Goal: Contribute content: Contribute content

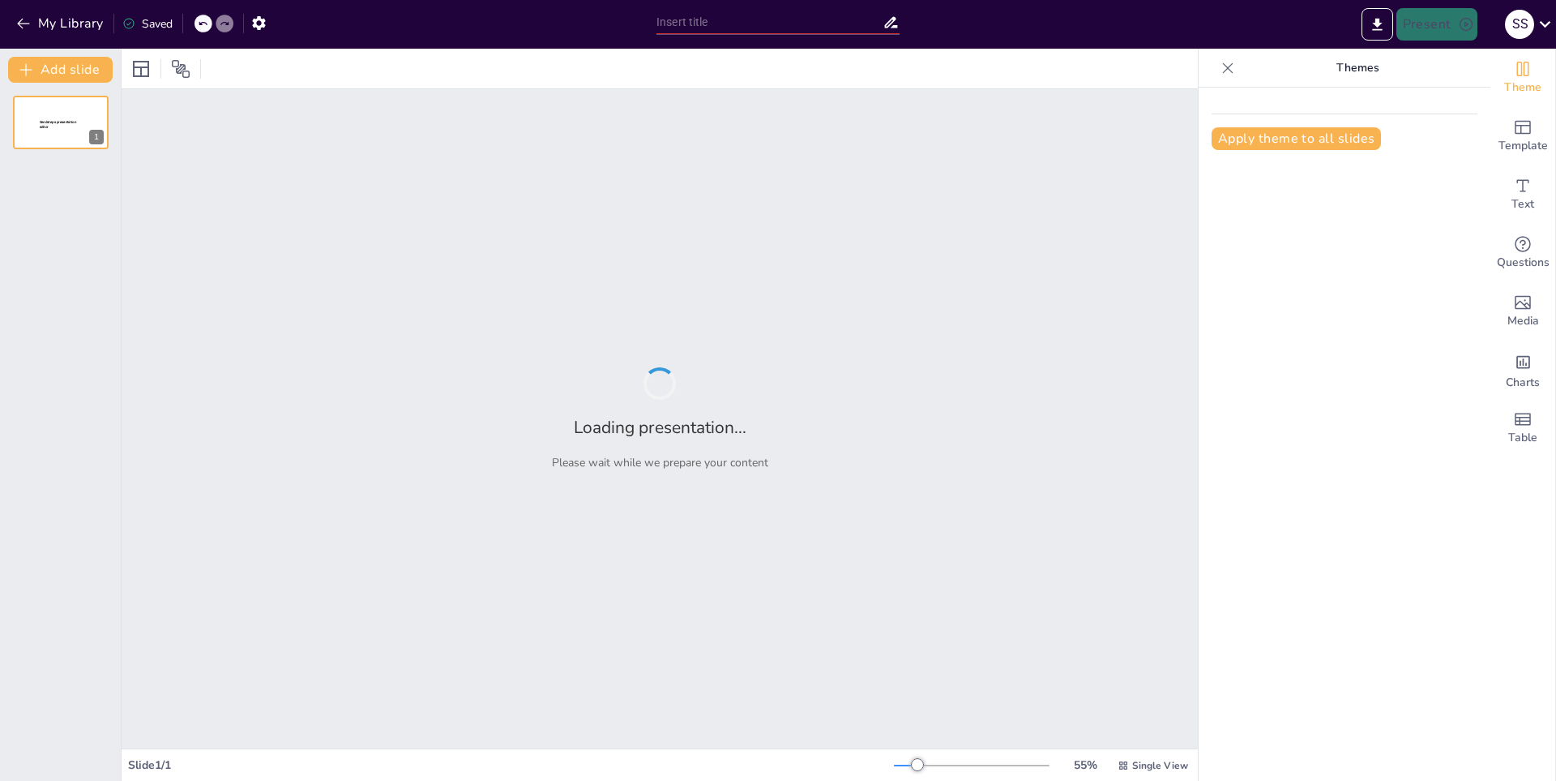
type input "Tácticas y Estrategias: El Arte de Jugar al Fútbol"
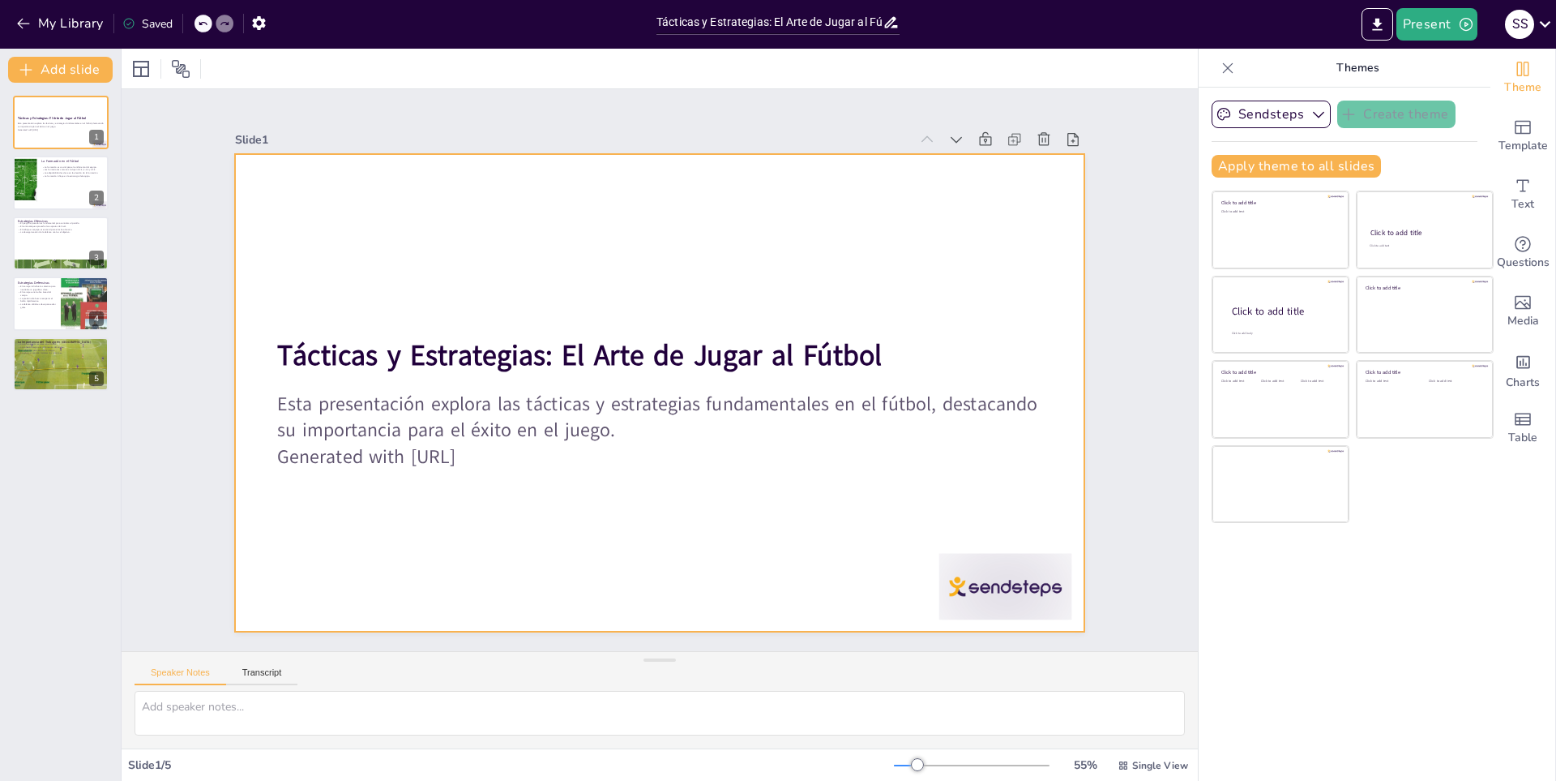
click at [601, 501] on div at bounding box center [658, 392] width 894 height 563
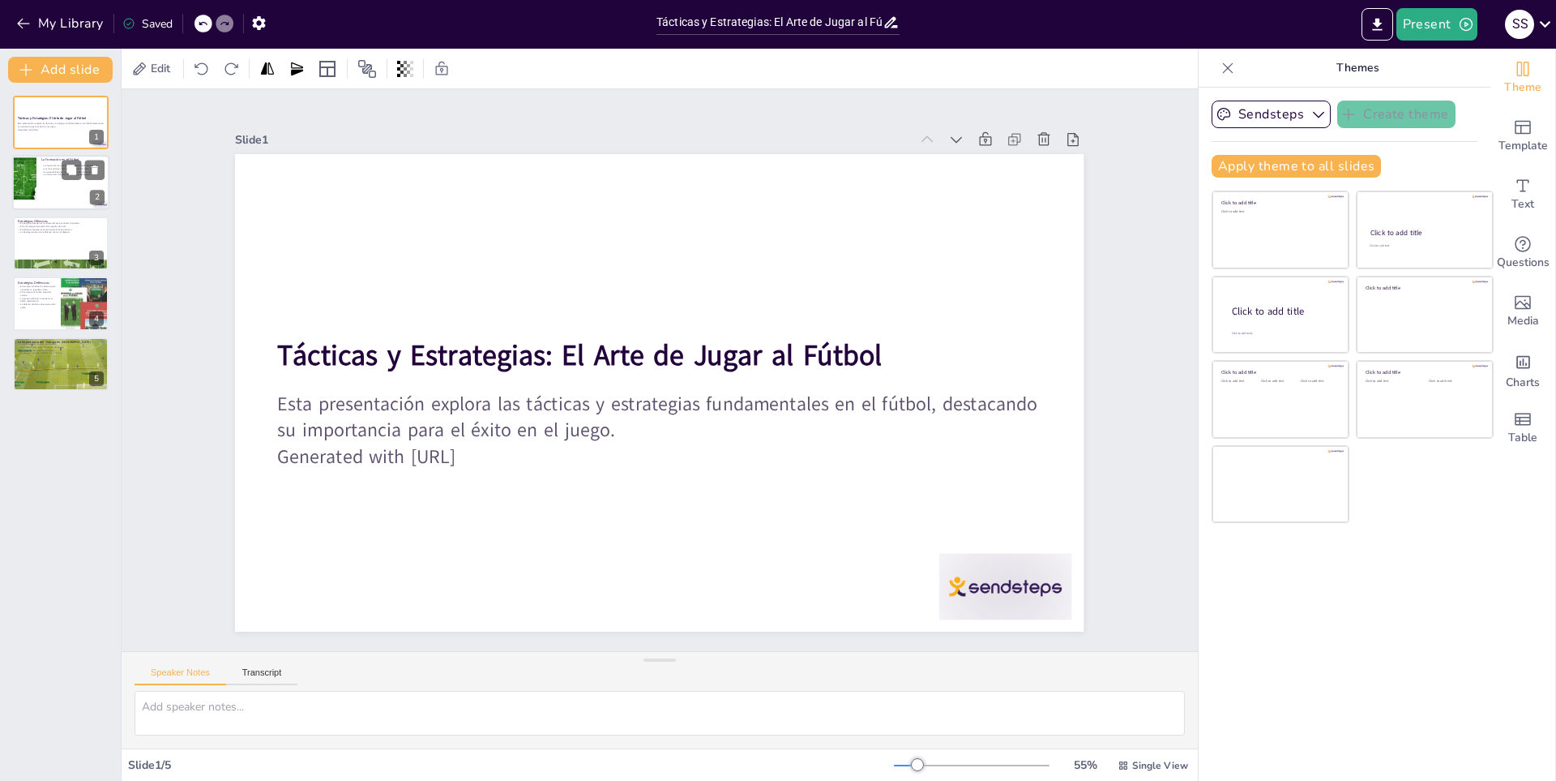
click at [33, 161] on div at bounding box center [24, 183] width 81 height 55
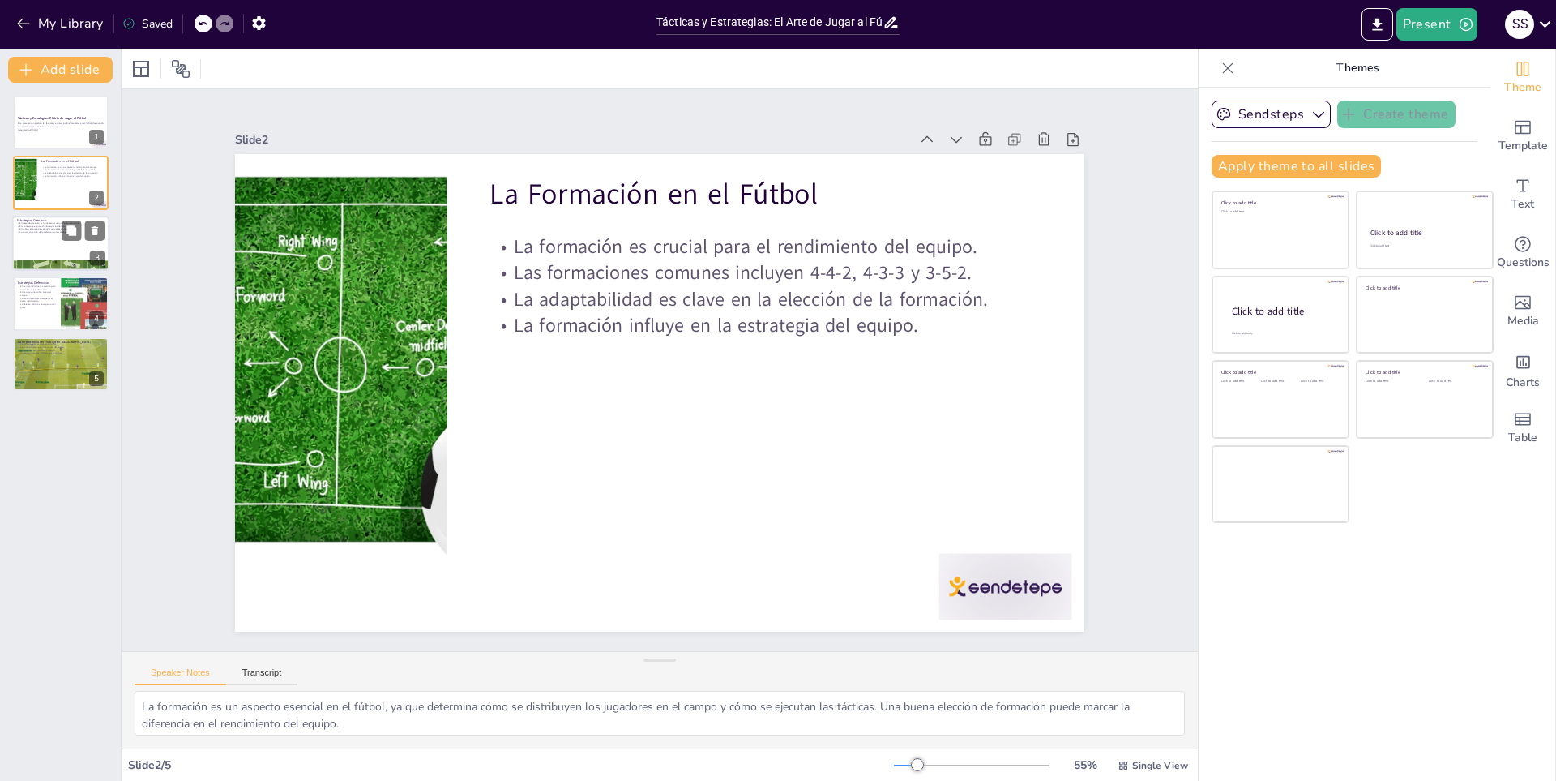
click at [50, 255] on div at bounding box center [60, 243] width 97 height 55
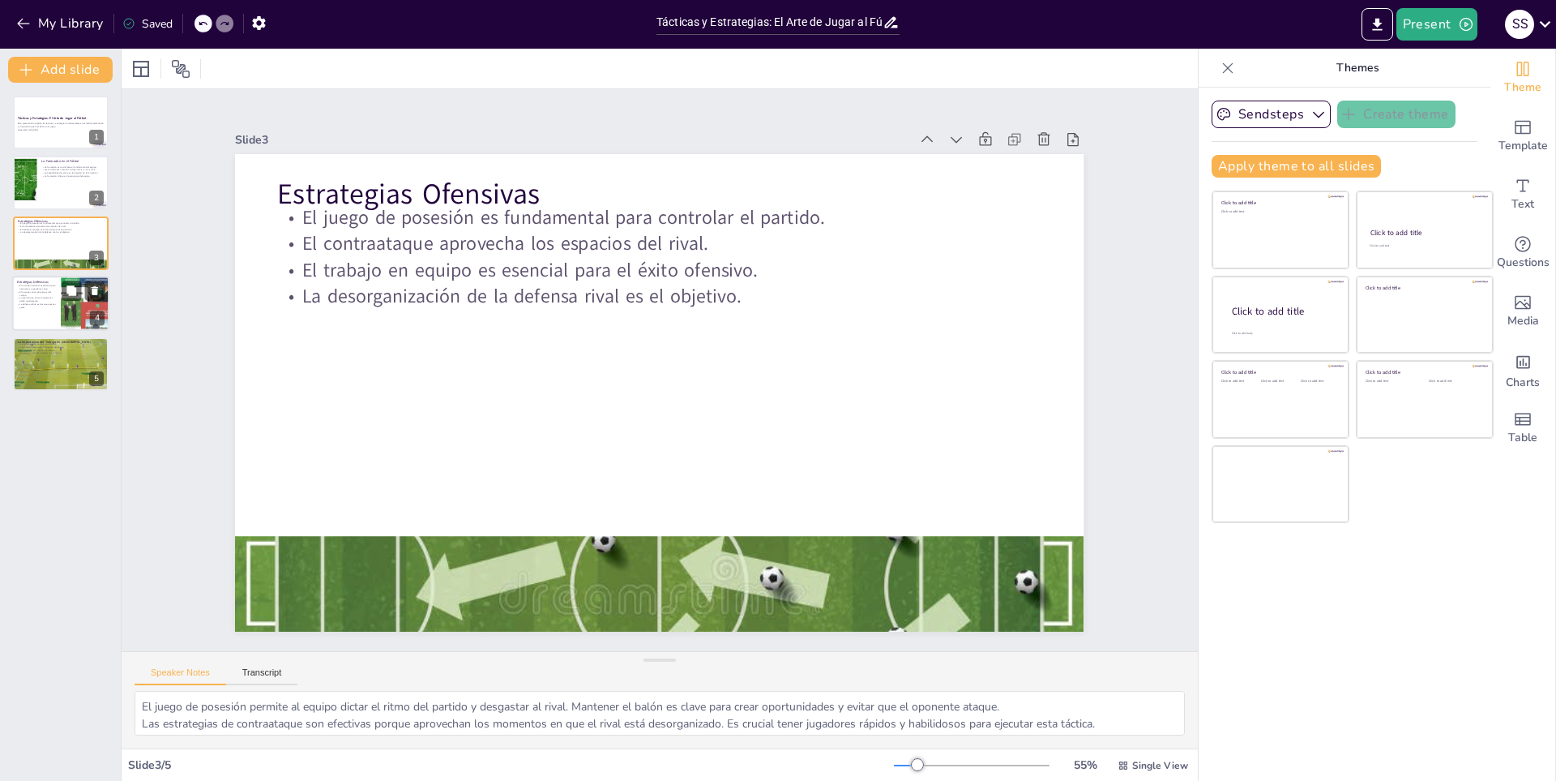
click at [65, 318] on div at bounding box center [85, 303] width 49 height 69
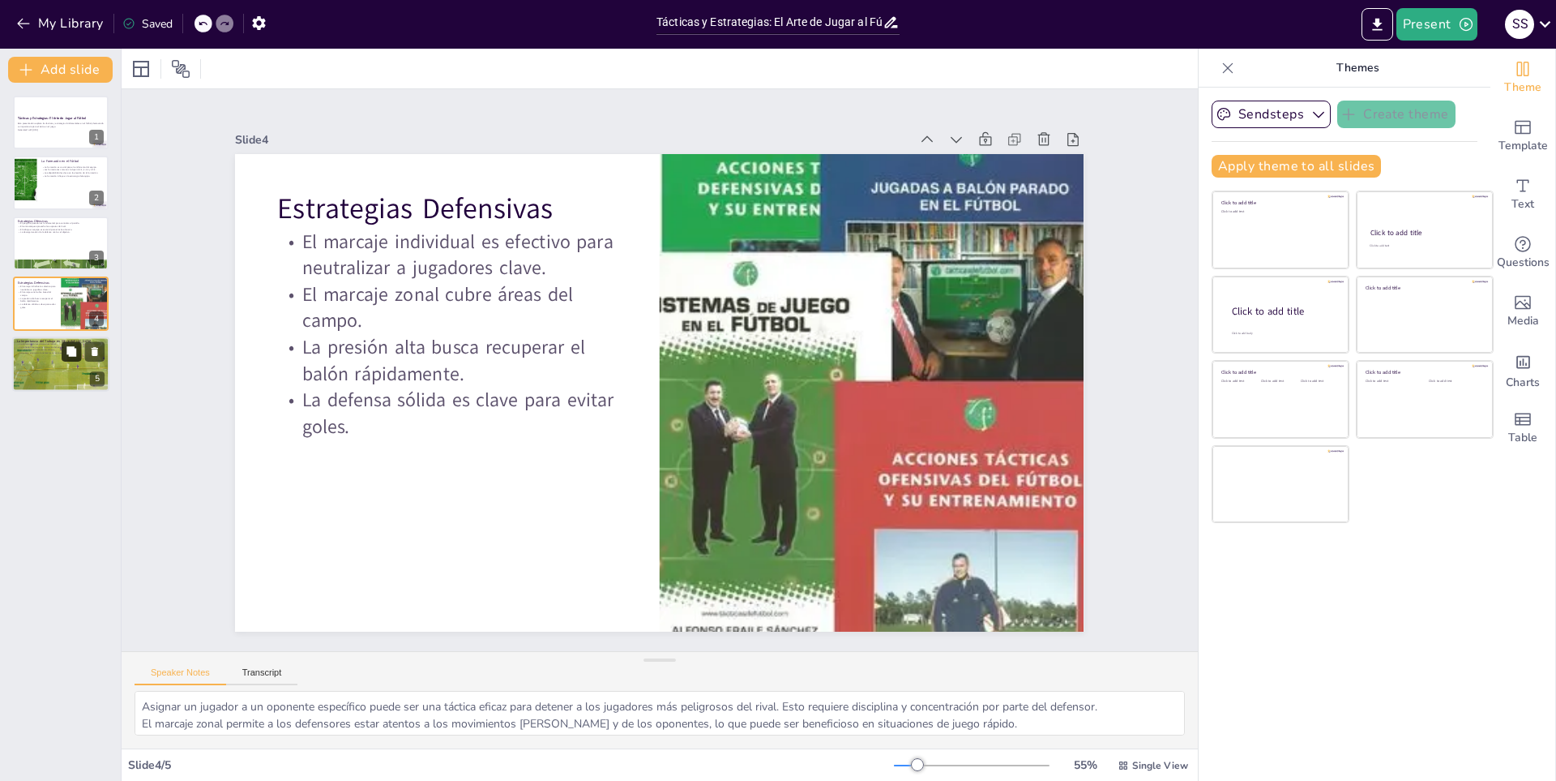
click at [69, 360] on button at bounding box center [71, 350] width 19 height 19
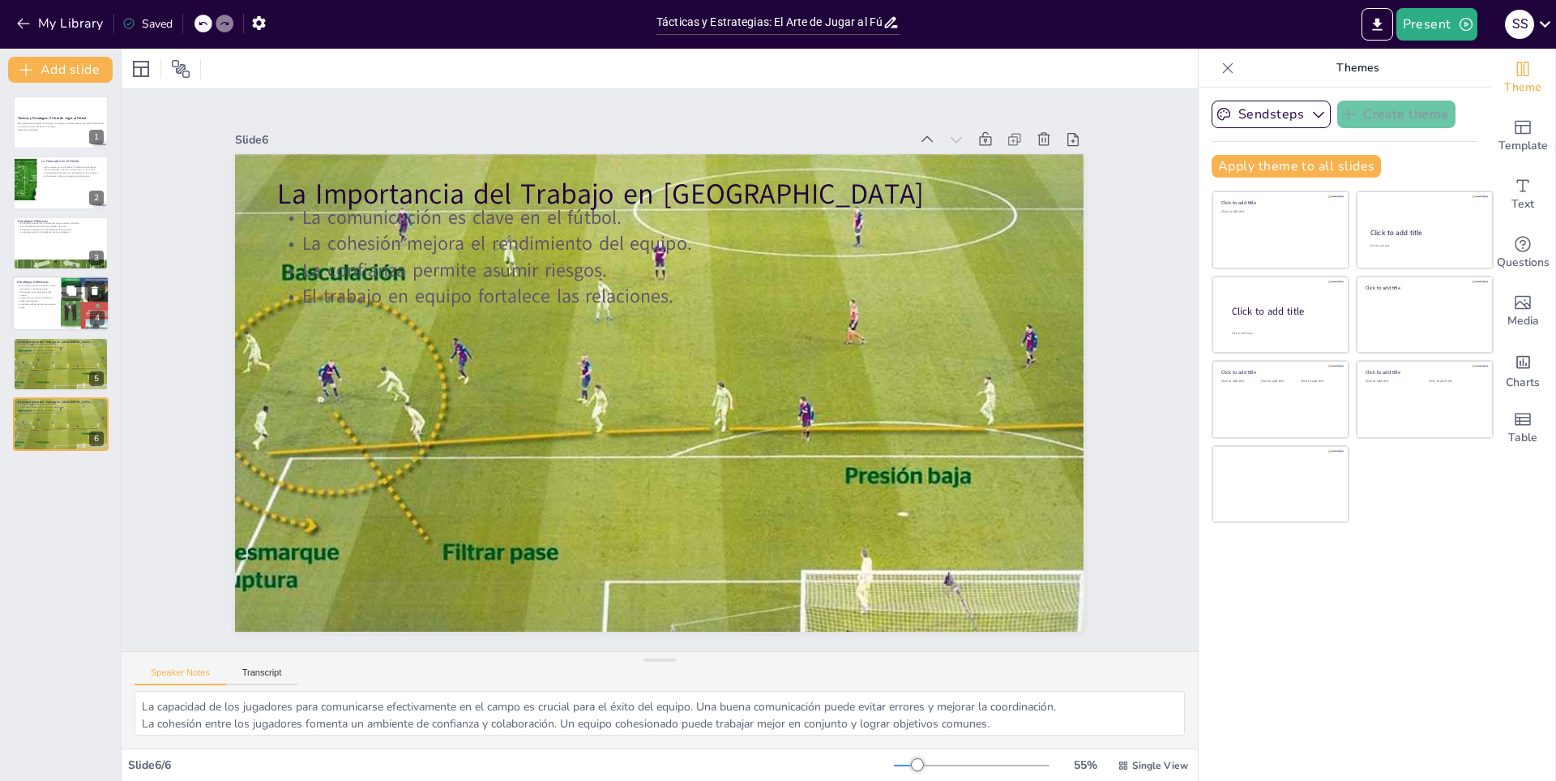
click at [53, 302] on p "La presión alta busca recuperar el balón rápidamente." at bounding box center [36, 300] width 39 height 6
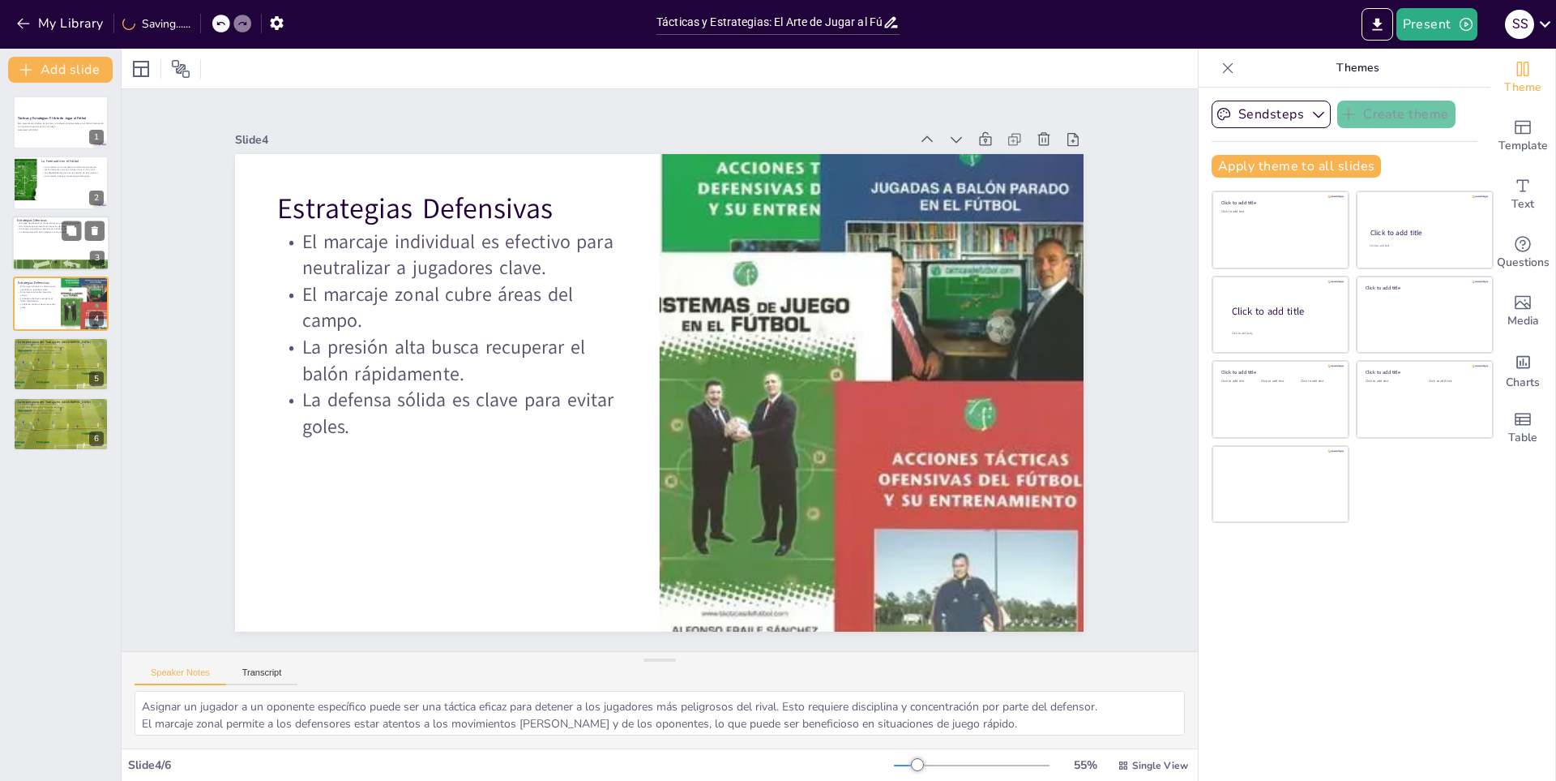
click at [44, 257] on div at bounding box center [60, 243] width 97 height 55
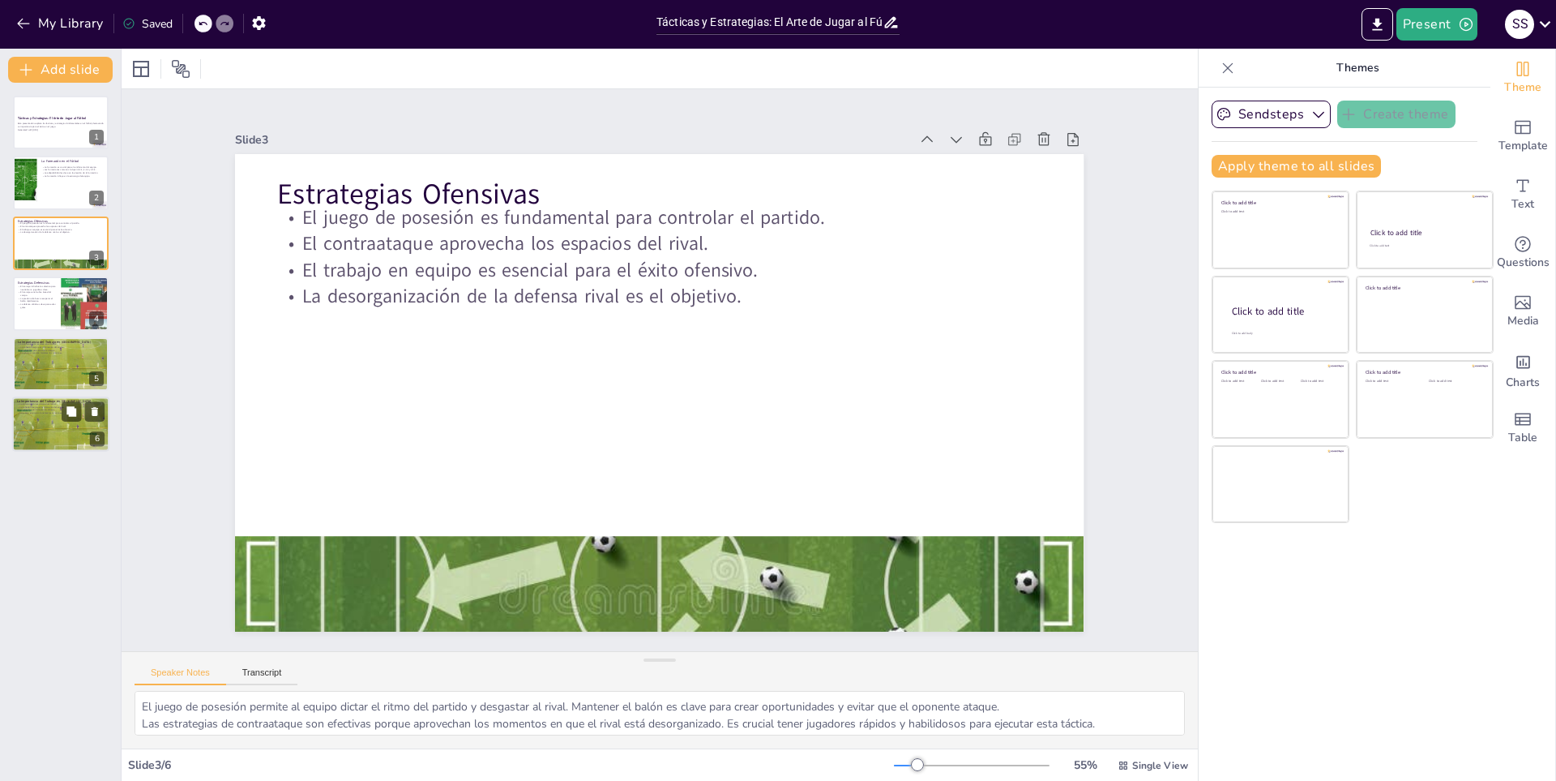
click at [70, 422] on div at bounding box center [61, 423] width 112 height 55
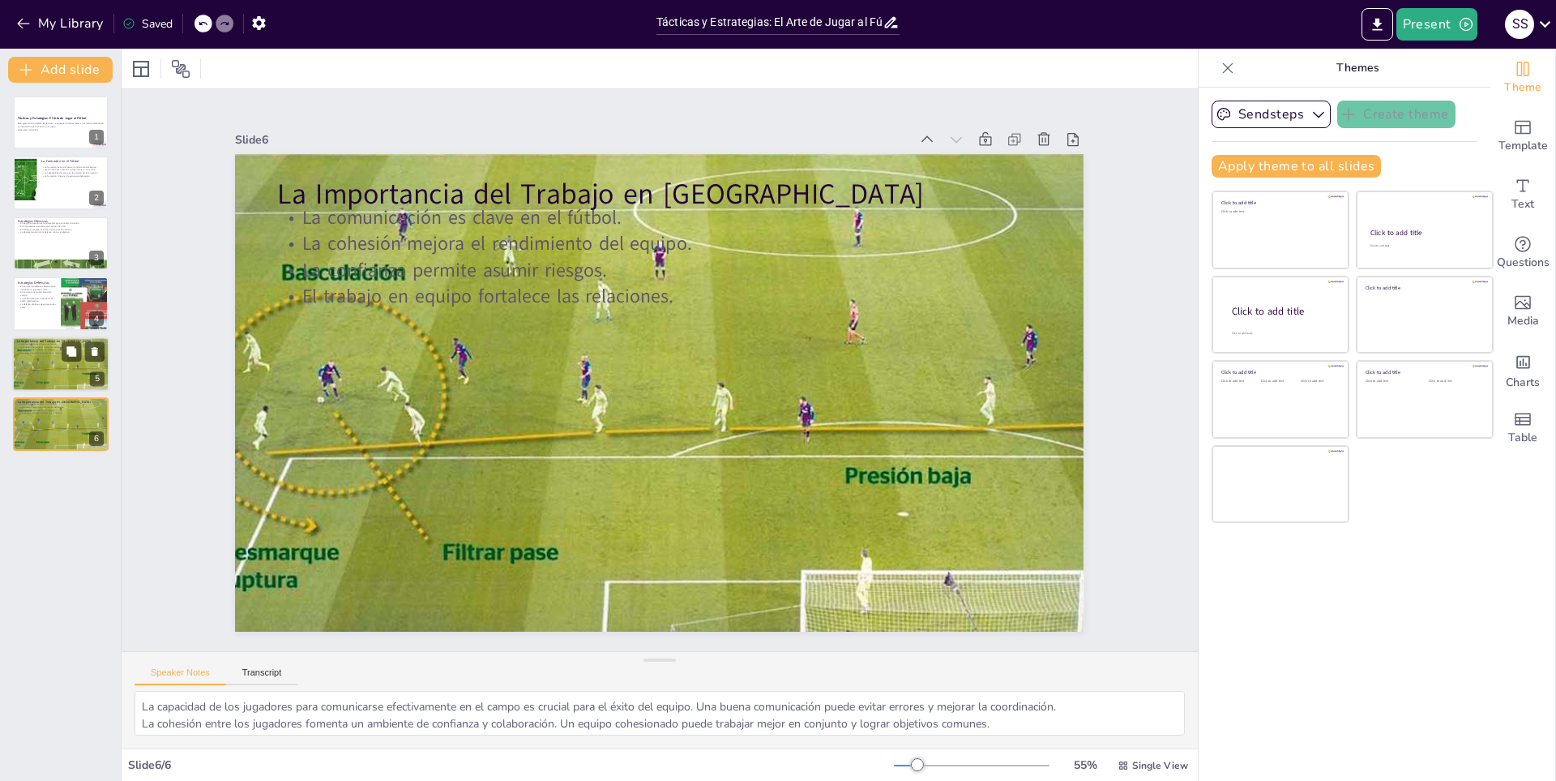
click at [45, 346] on p "La cohesión mejora el rendimiento del equipo." at bounding box center [61, 346] width 88 height 3
click at [44, 302] on p "La presión alta busca recuperar el balón rápidamente." at bounding box center [36, 300] width 39 height 6
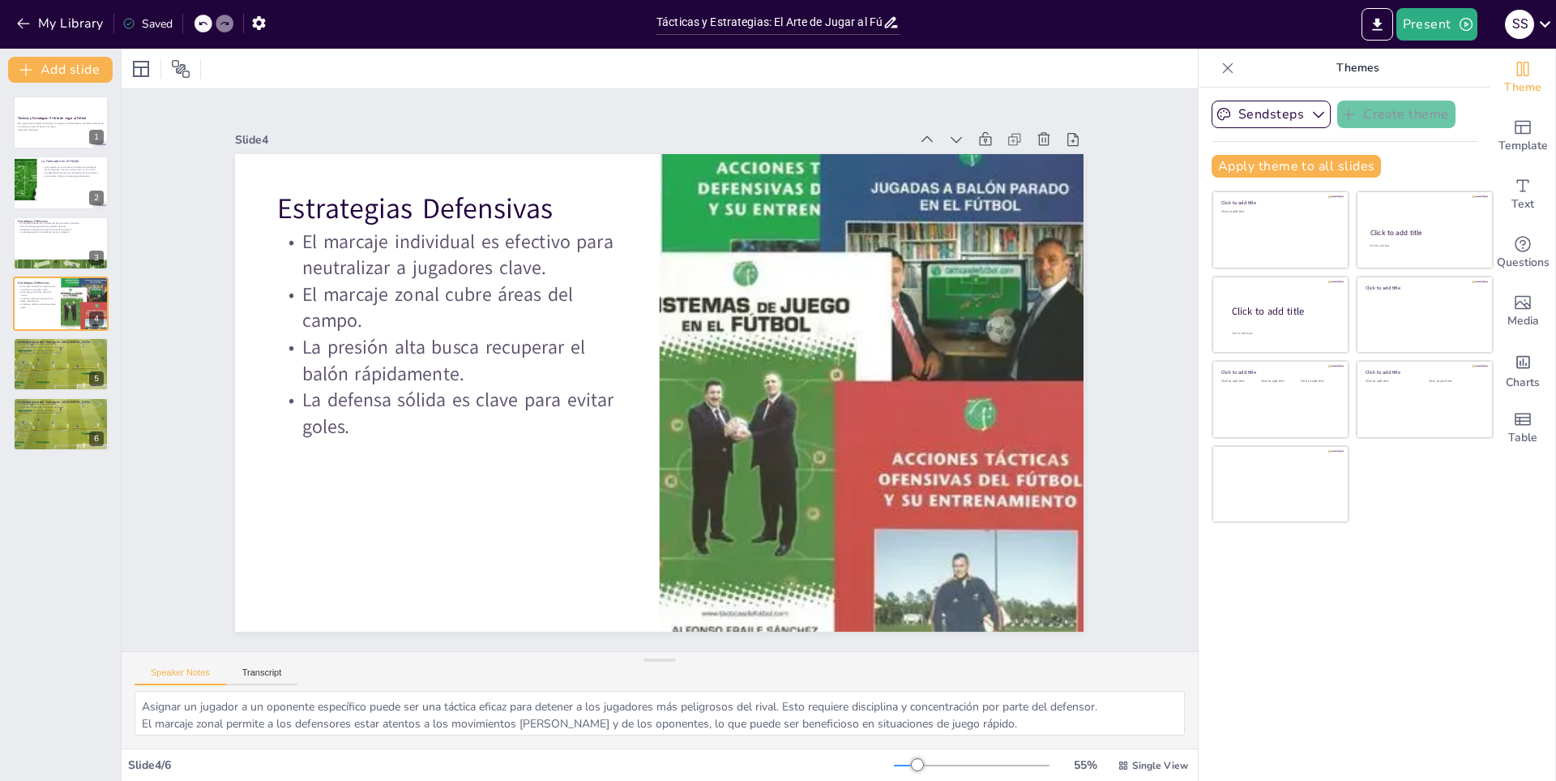
click at [48, 215] on div "Tácticas y Estrategias: El Arte de Jugar al Fútbol Esta presentación explora la…" at bounding box center [60, 273] width 121 height 355
click at [52, 190] on div at bounding box center [60, 183] width 97 height 55
type textarea "La formación es un aspecto esencial en el fútbol, ya que determina cómo se dist…"
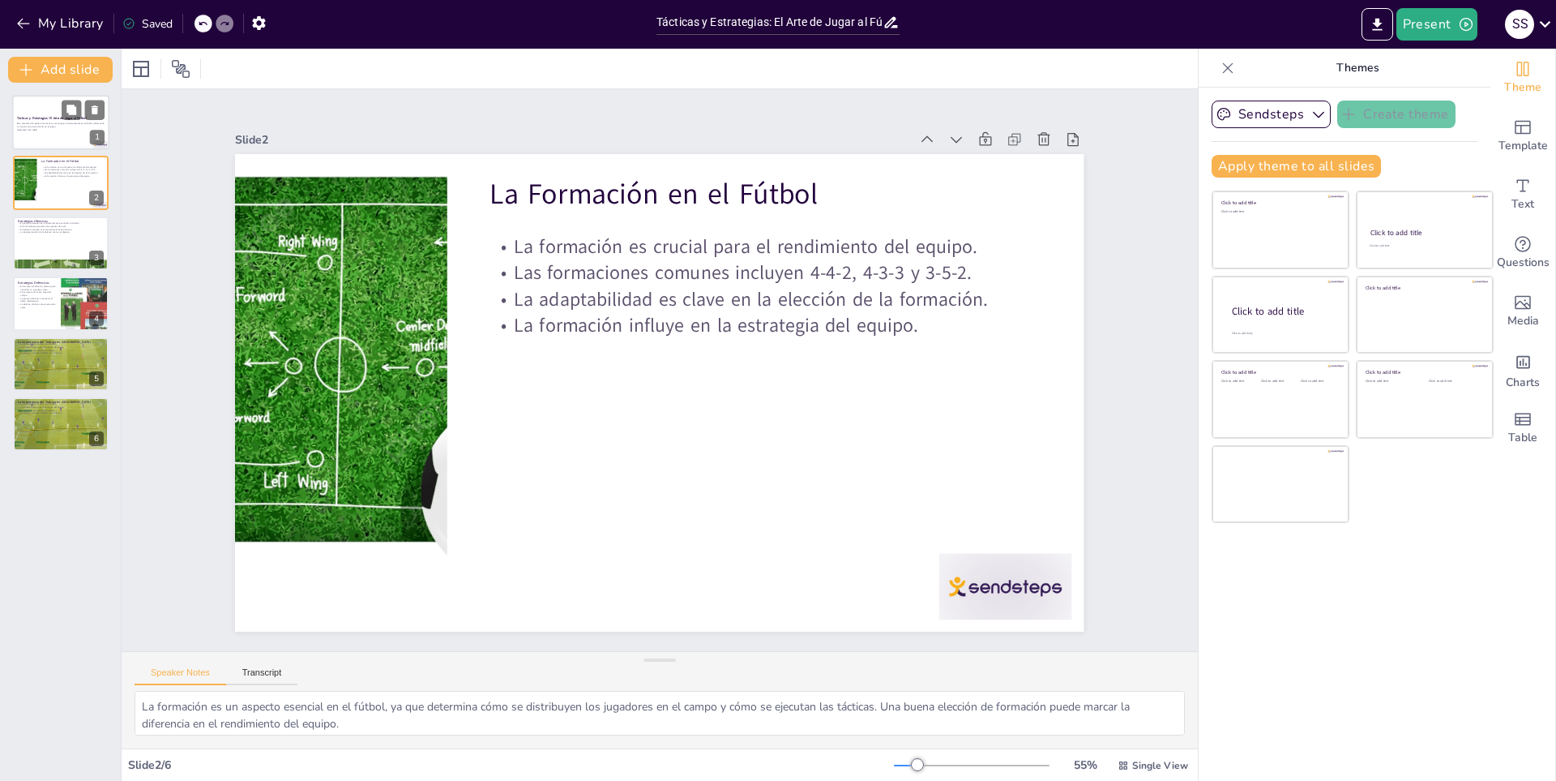
click at [58, 108] on div at bounding box center [60, 122] width 97 height 55
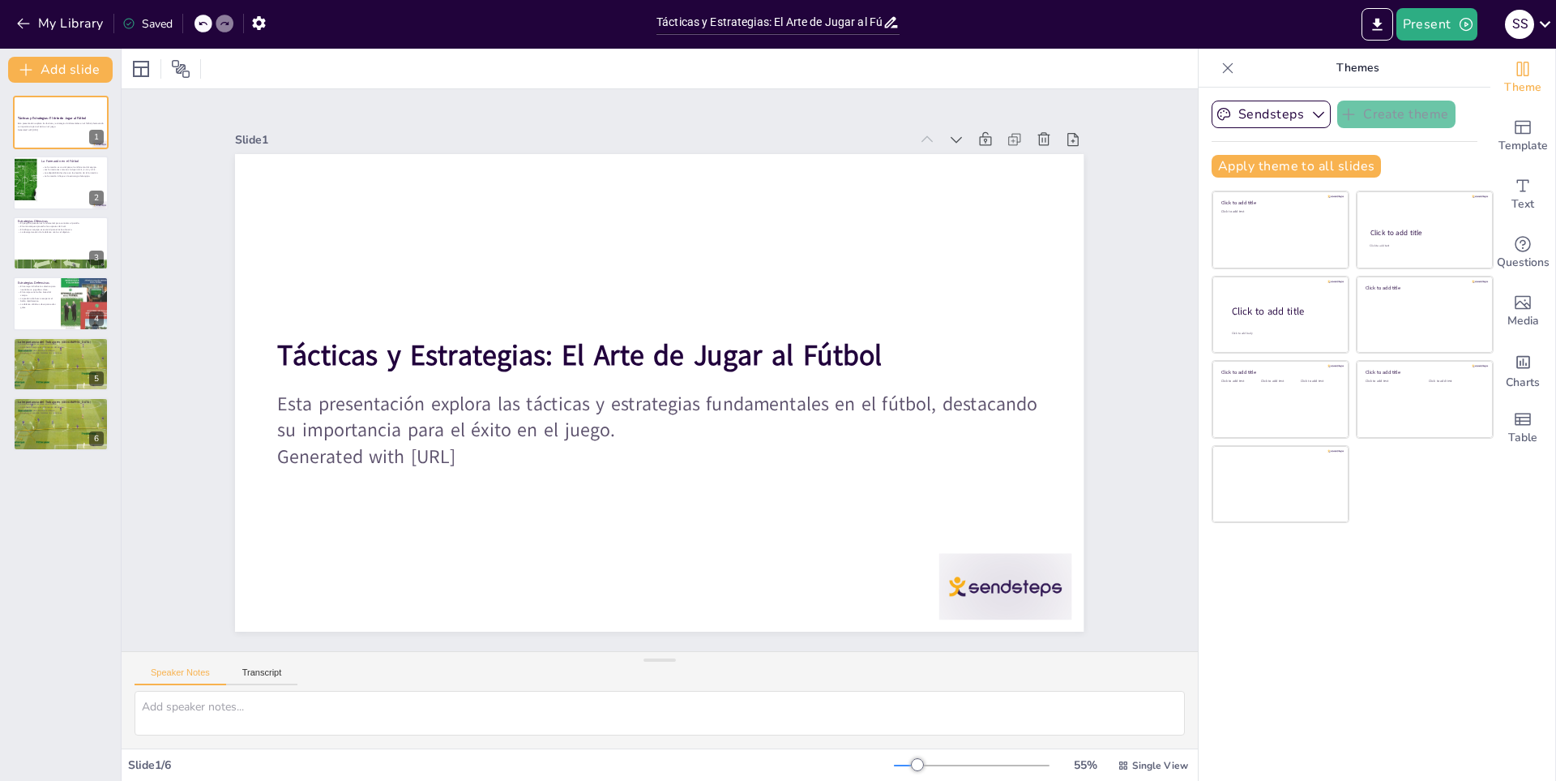
click at [140, 10] on div "Saved" at bounding box center [143, 22] width 58 height 29
click at [160, 26] on div "Saved" at bounding box center [147, 23] width 50 height 15
click at [43, 23] on button "My Library" at bounding box center [61, 24] width 98 height 26
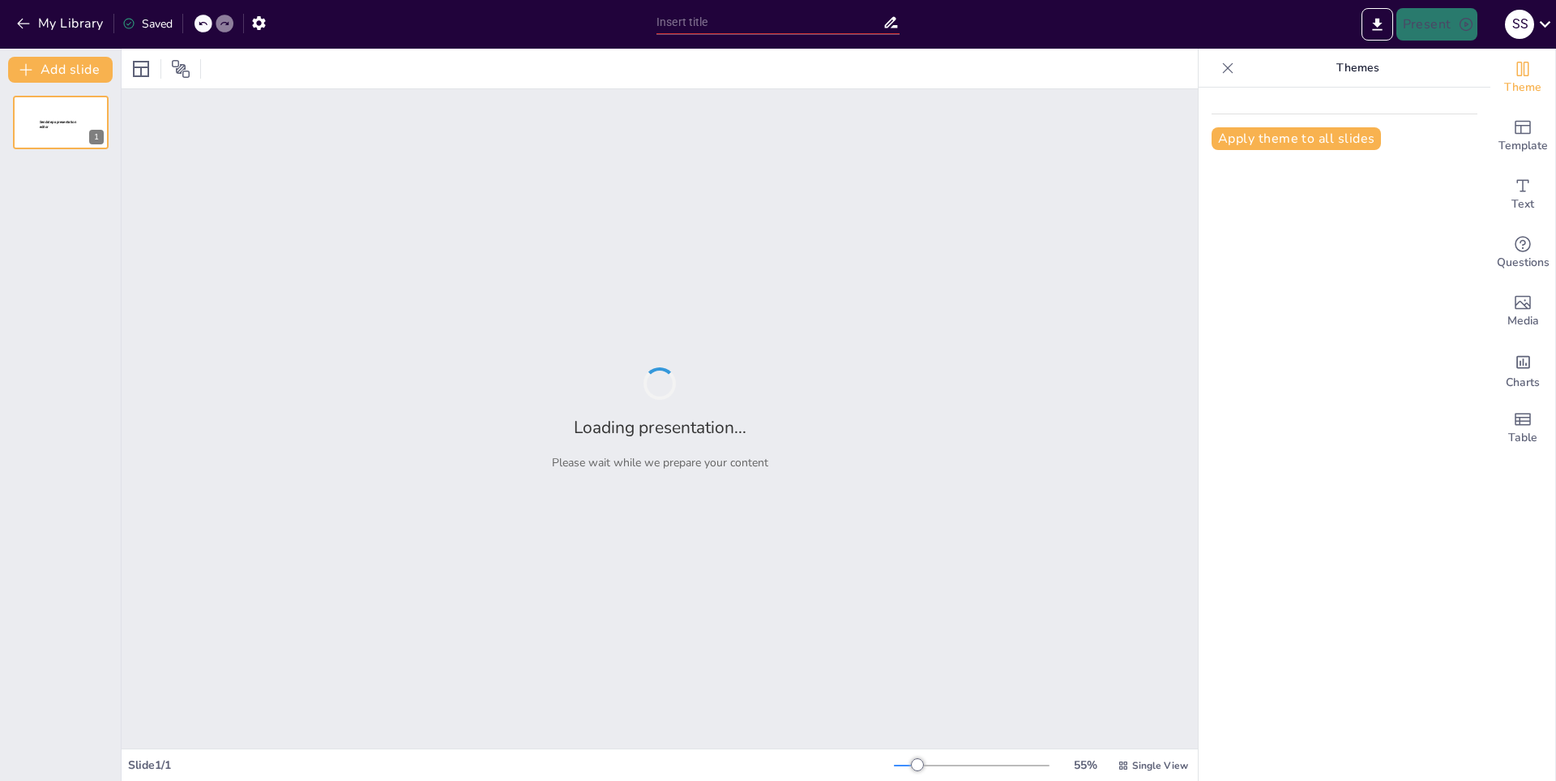
type input "Técnicas y Estrategias en el Juego de Baloncesto"
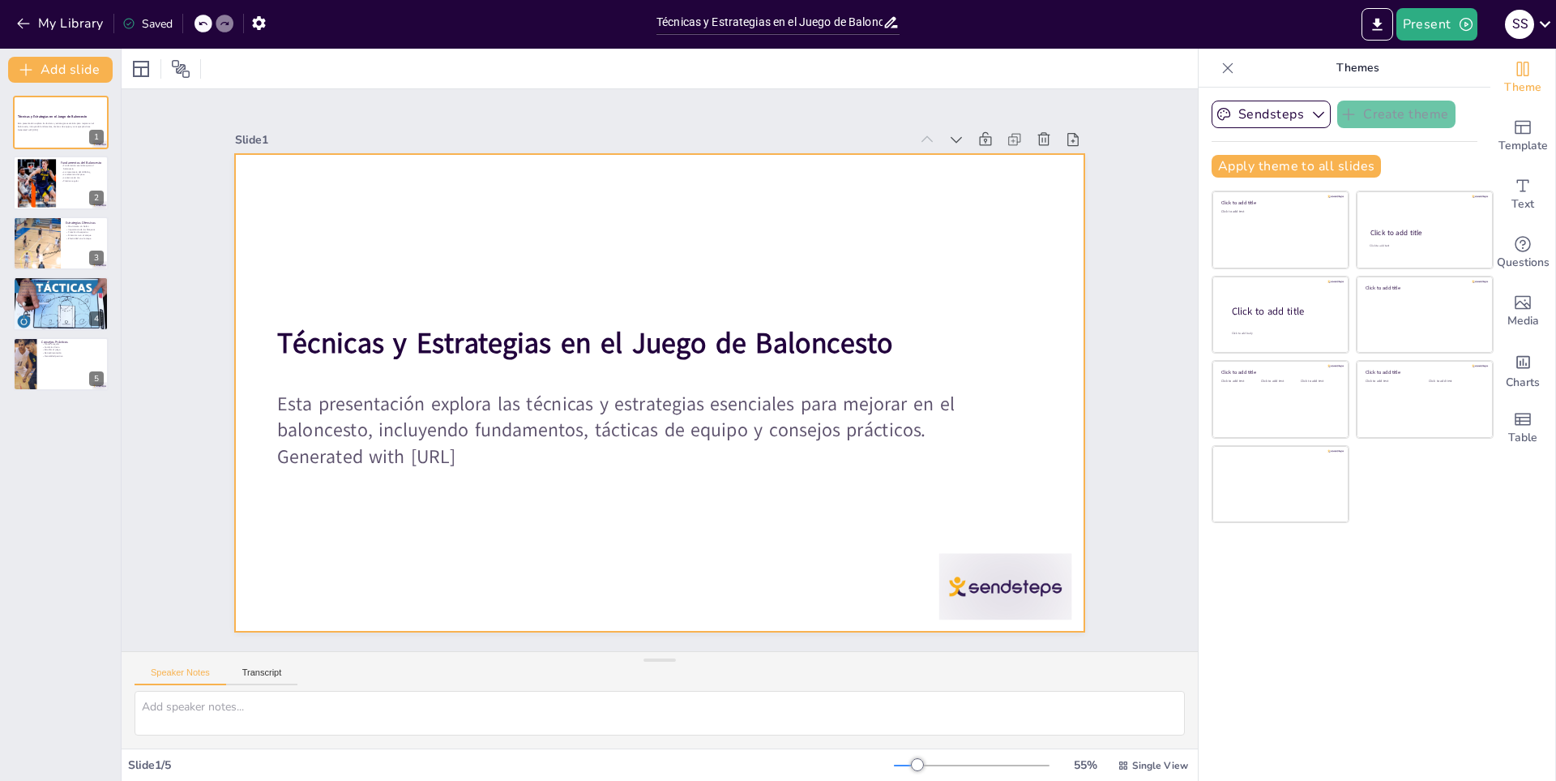
click at [825, 521] on div at bounding box center [659, 392] width 849 height 477
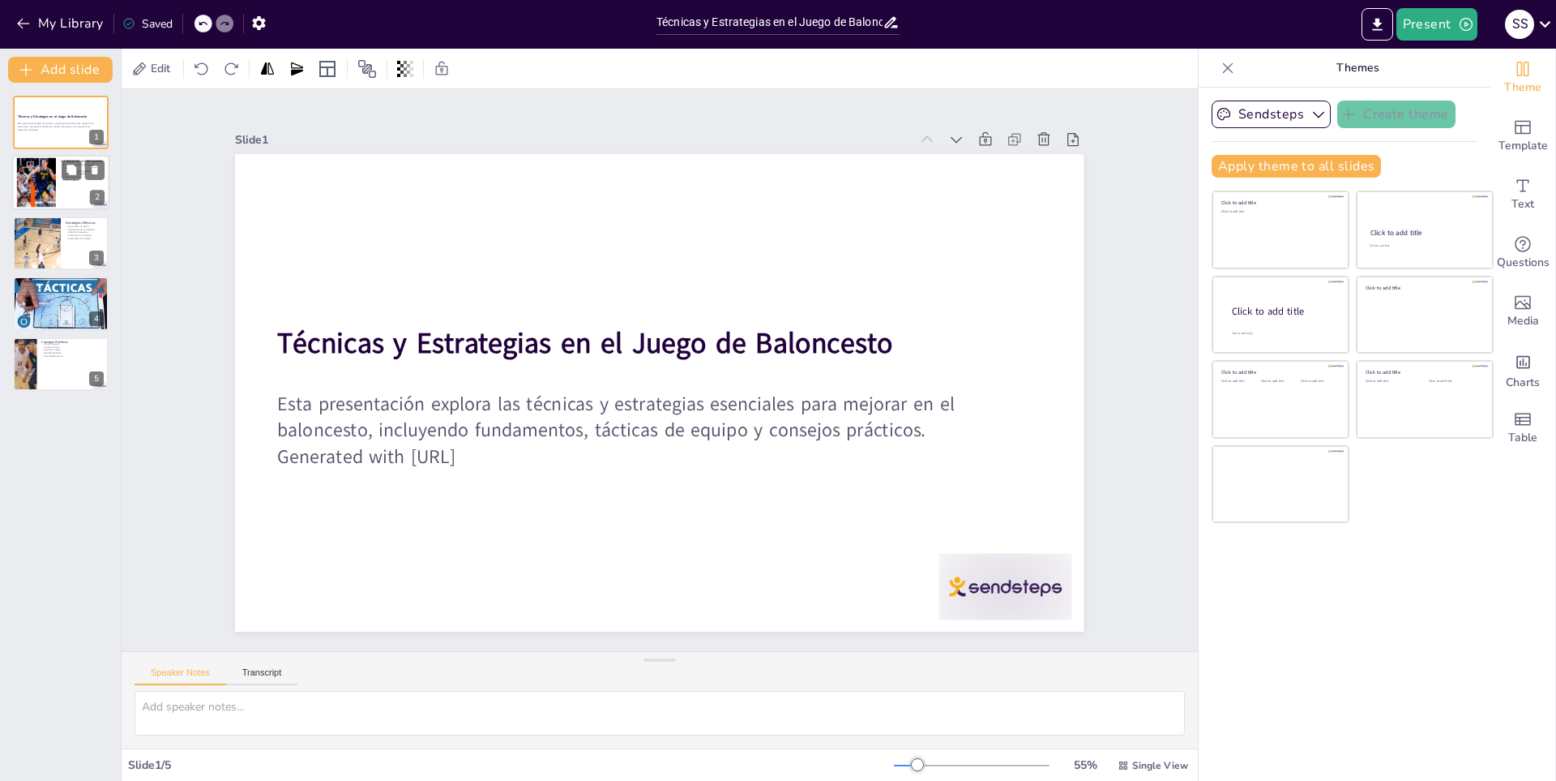
click at [38, 164] on div at bounding box center [37, 182] width 88 height 49
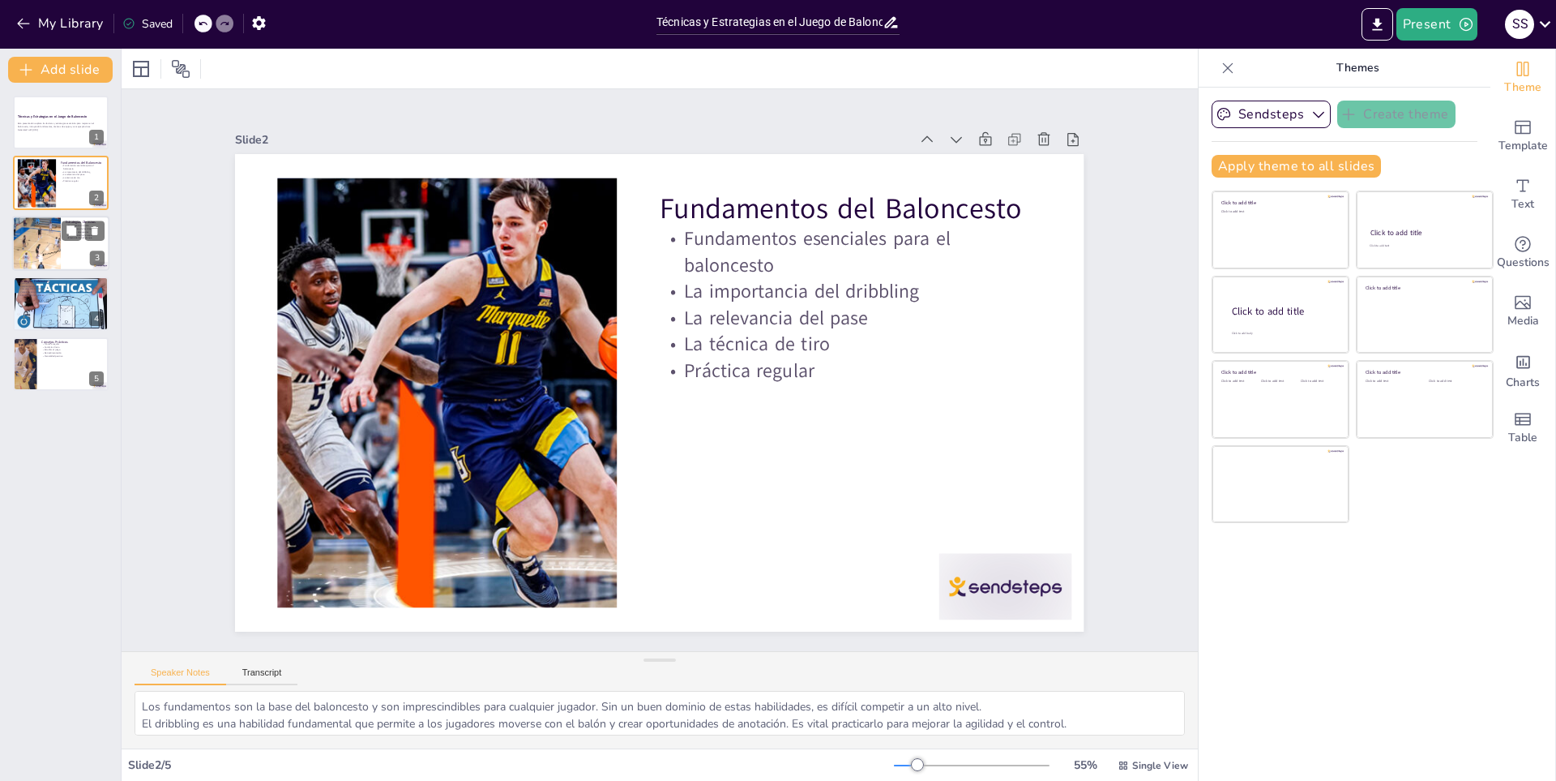
click at [46, 245] on div at bounding box center [36, 243] width 97 height 55
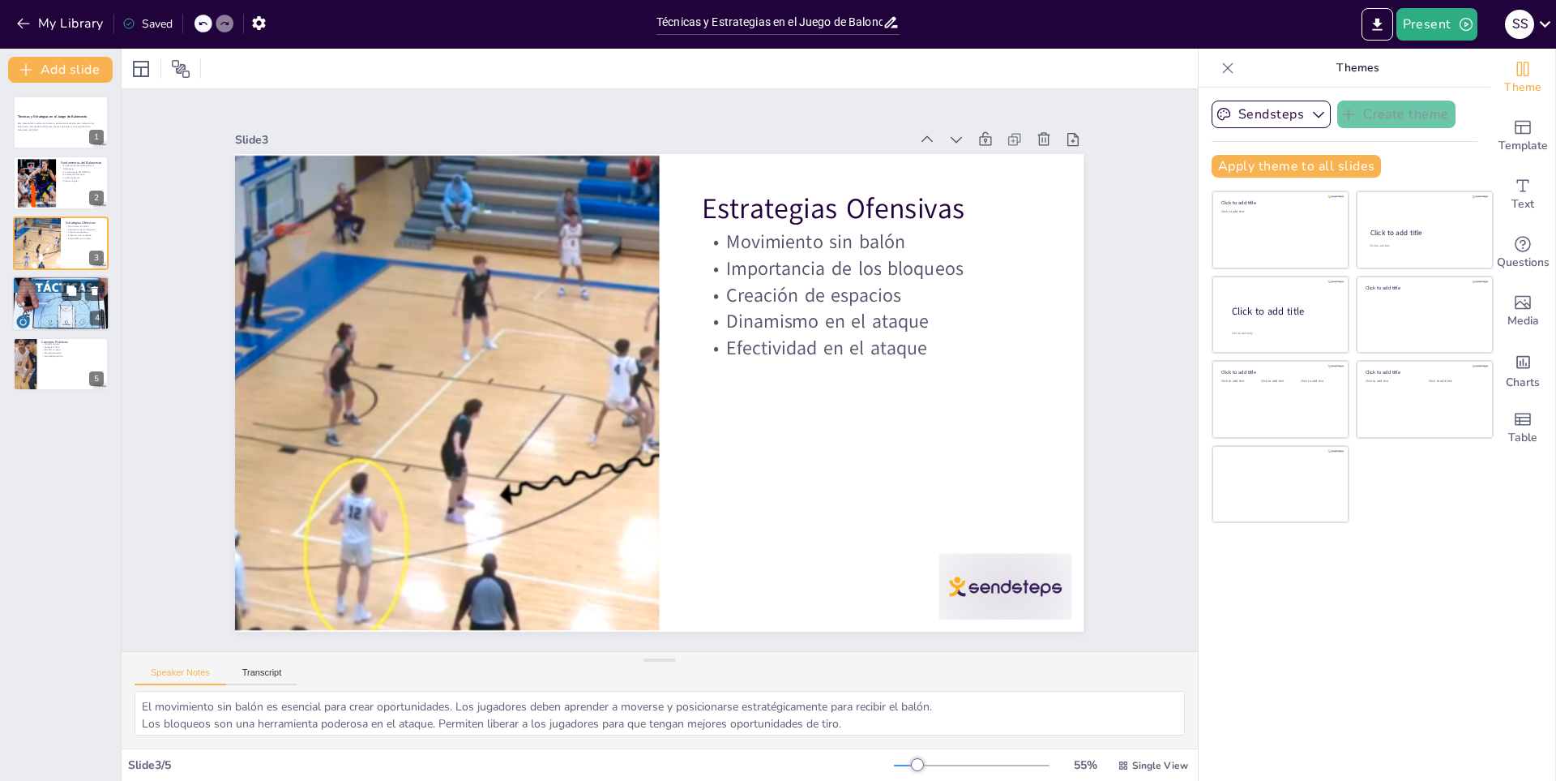
click at [46, 297] on div at bounding box center [60, 303] width 97 height 55
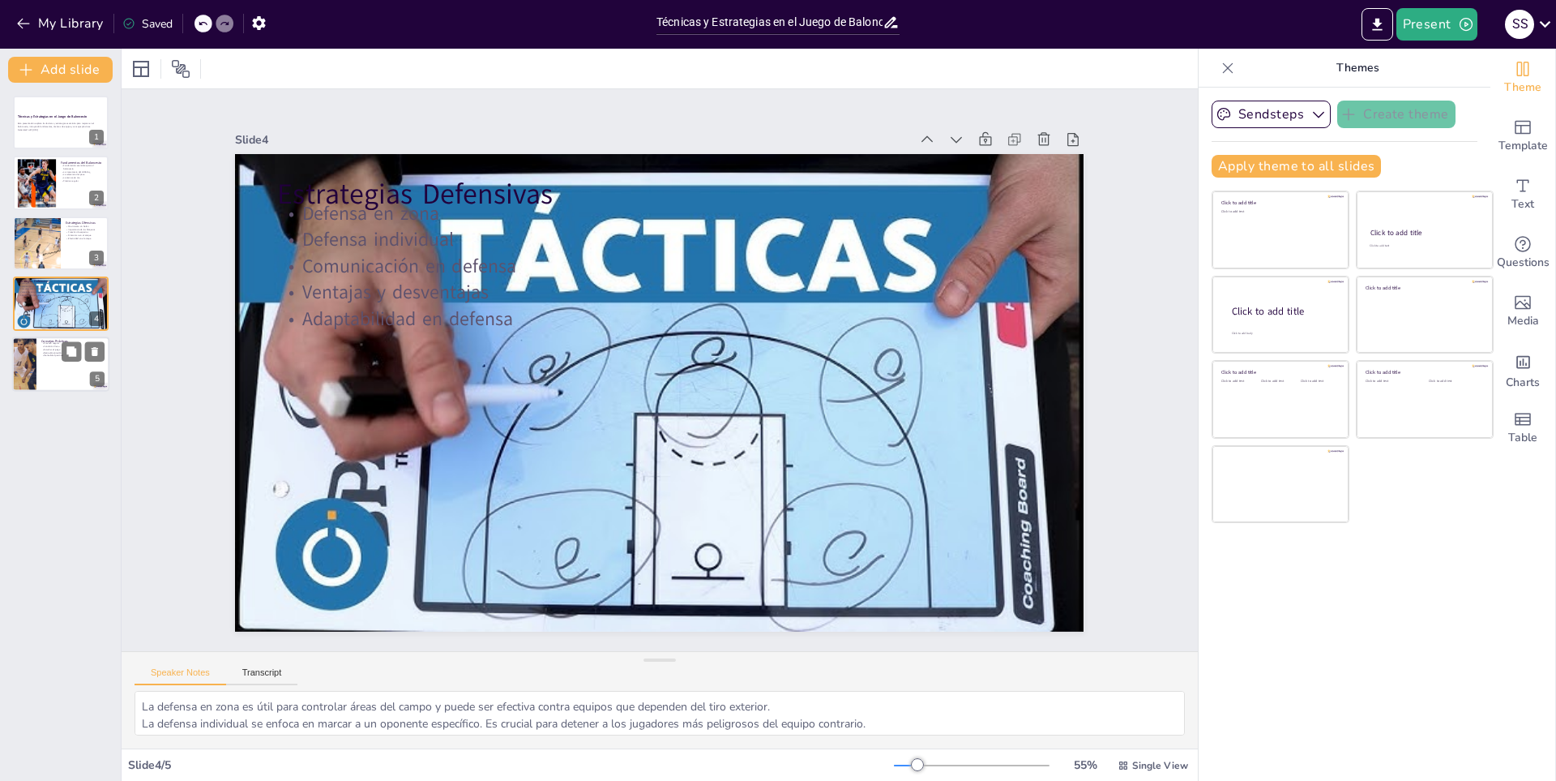
click at [50, 383] on div at bounding box center [60, 363] width 97 height 55
type textarea "La práctica regular es la clave para el desarrollo de habilidades. Los jugadore…"
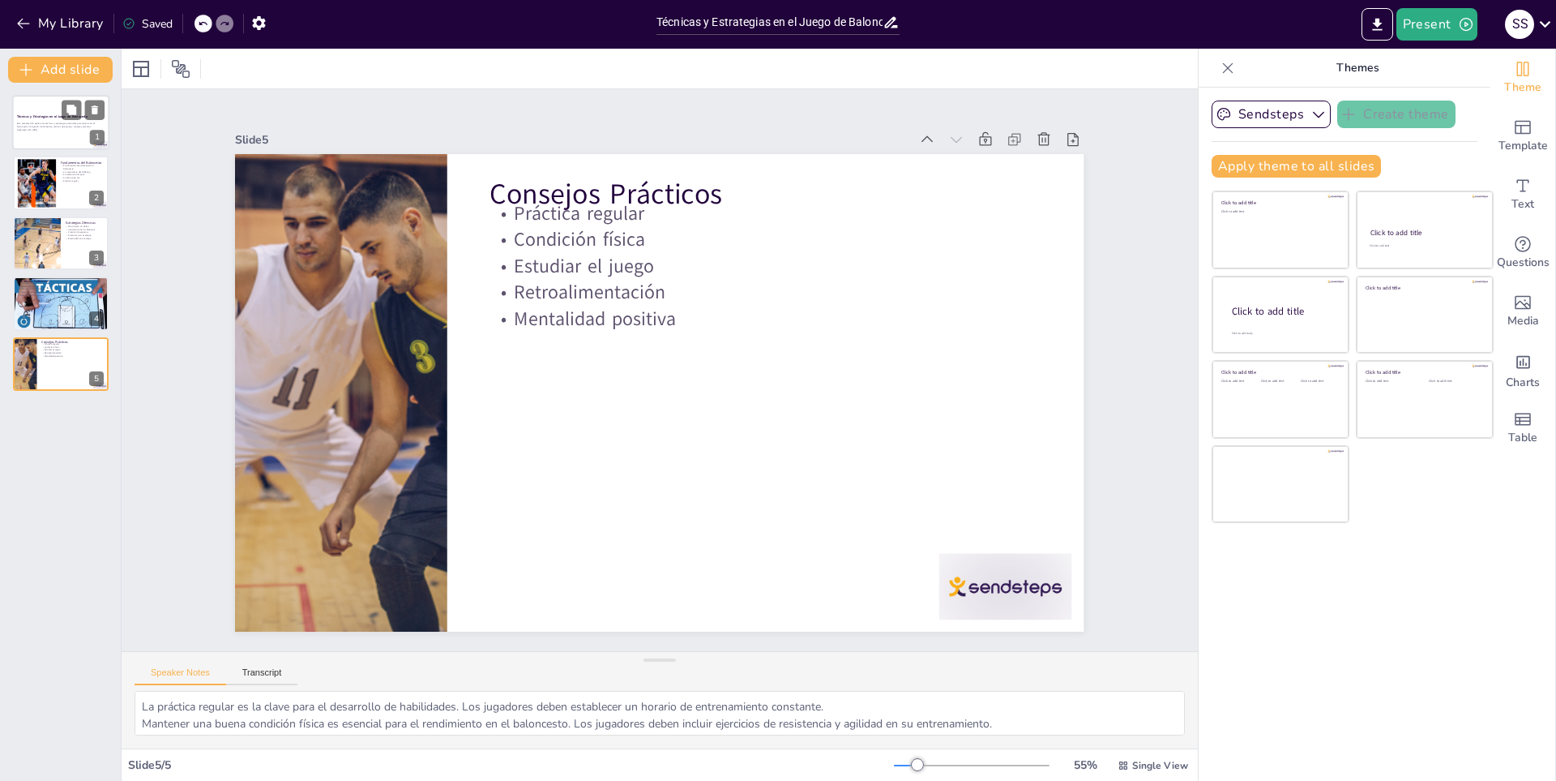
click at [46, 127] on p "Esta presentación explora las técnicas y estrategias esenciales para mejorar en…" at bounding box center [61, 125] width 88 height 6
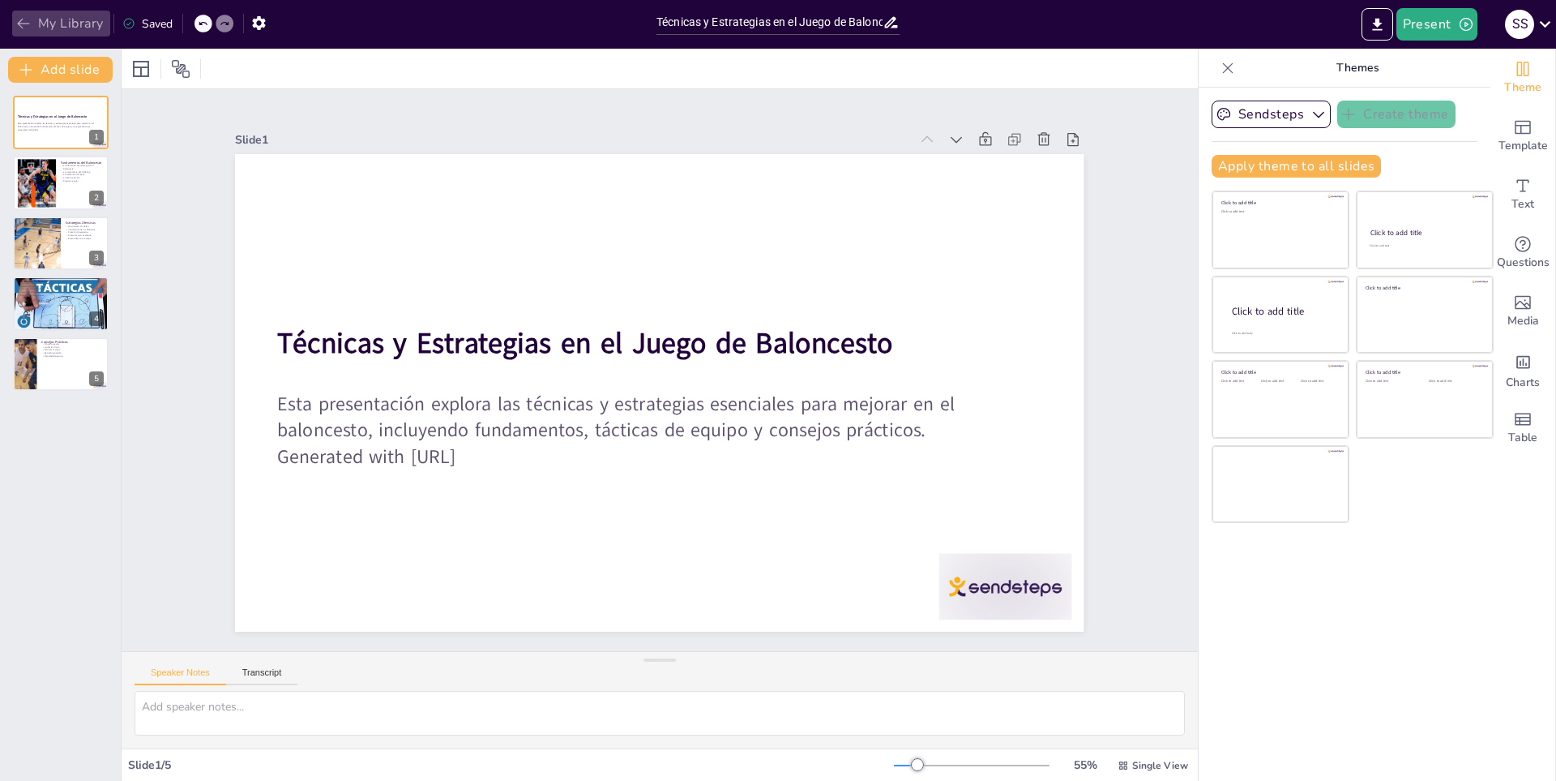
click at [75, 32] on button "My Library" at bounding box center [61, 24] width 98 height 26
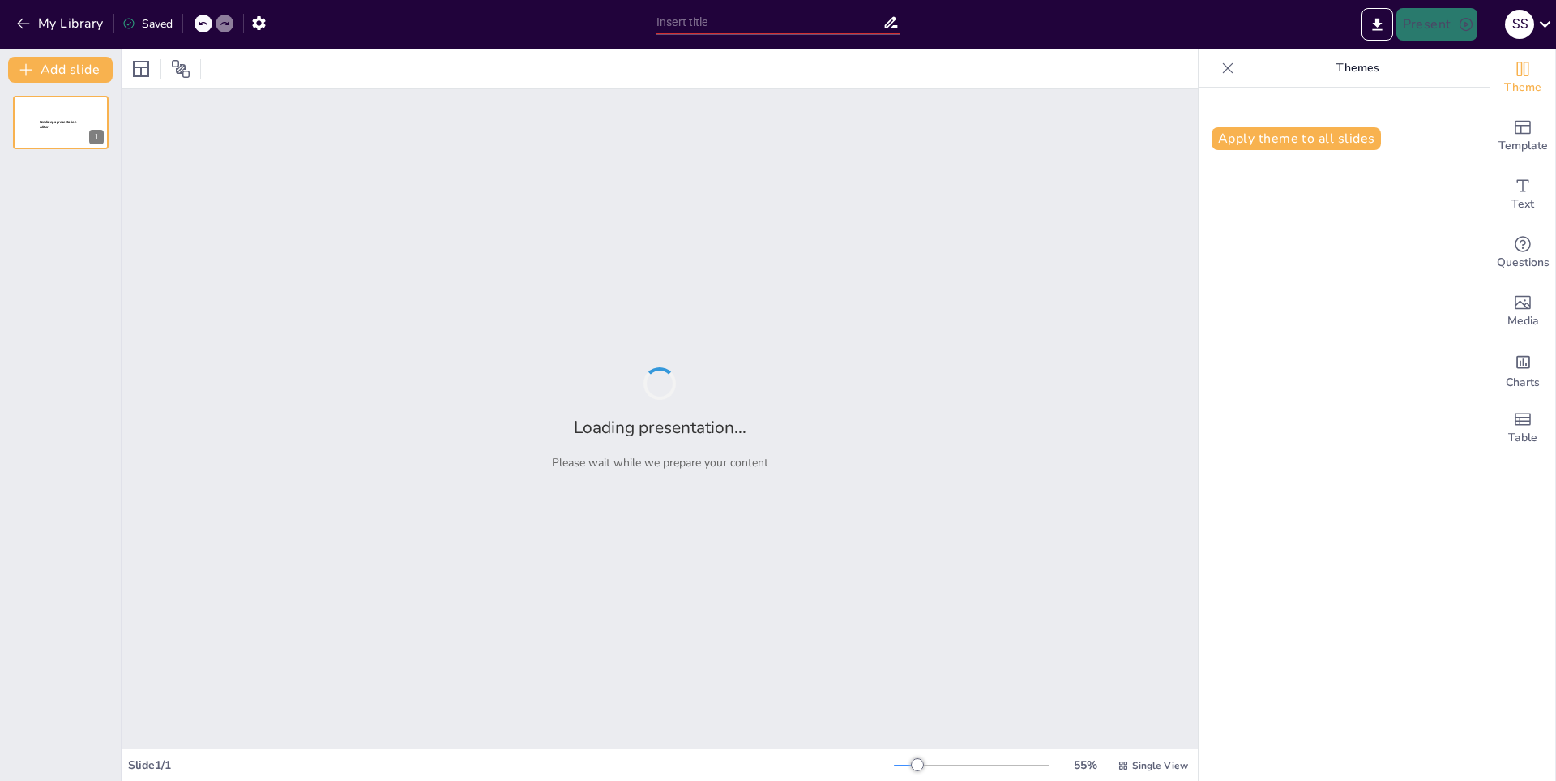
type input "Técnicas Esenciales en el Voleibol: Mejora Tu Juego"
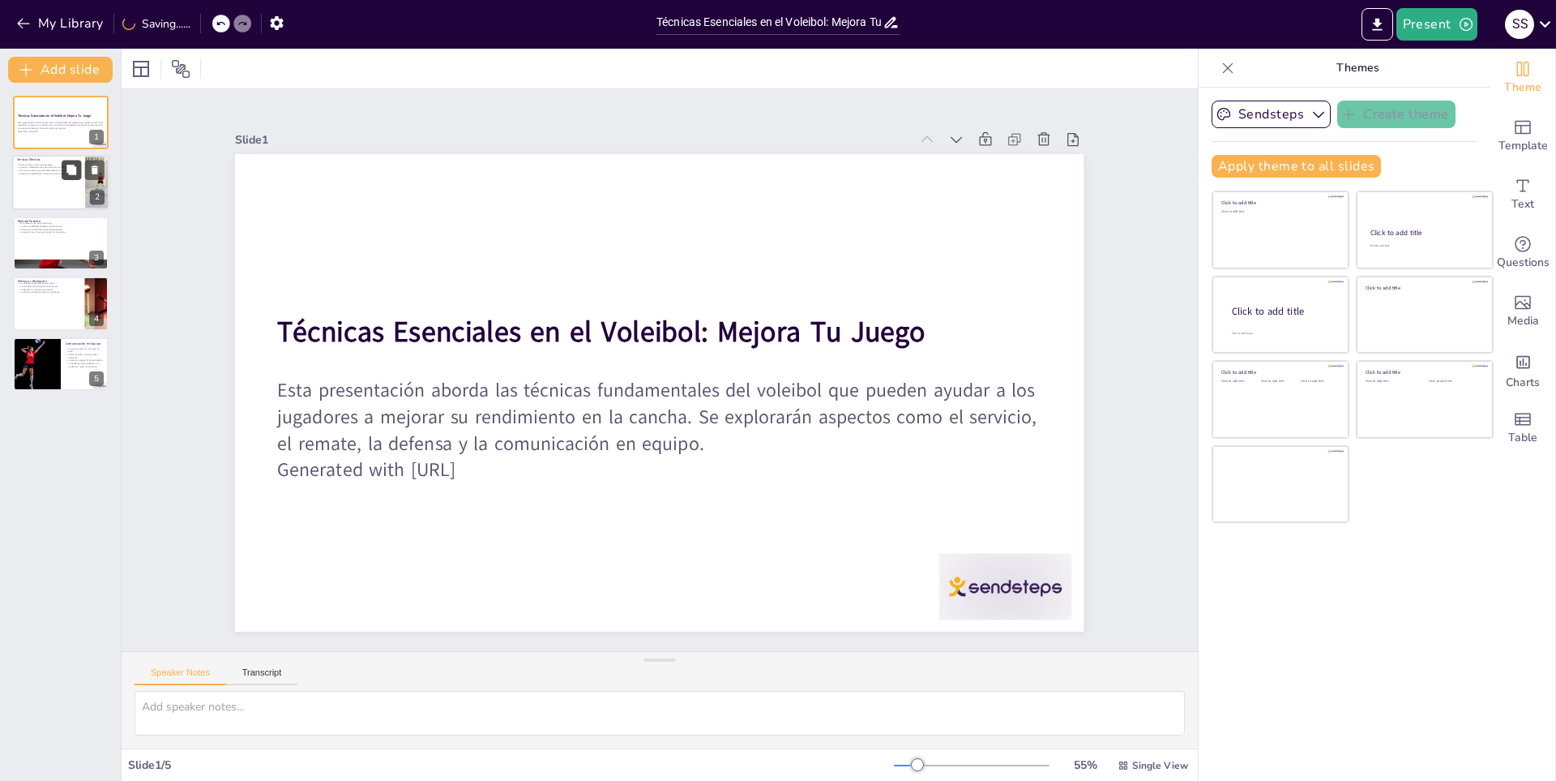
click at [68, 179] on button at bounding box center [71, 169] width 19 height 19
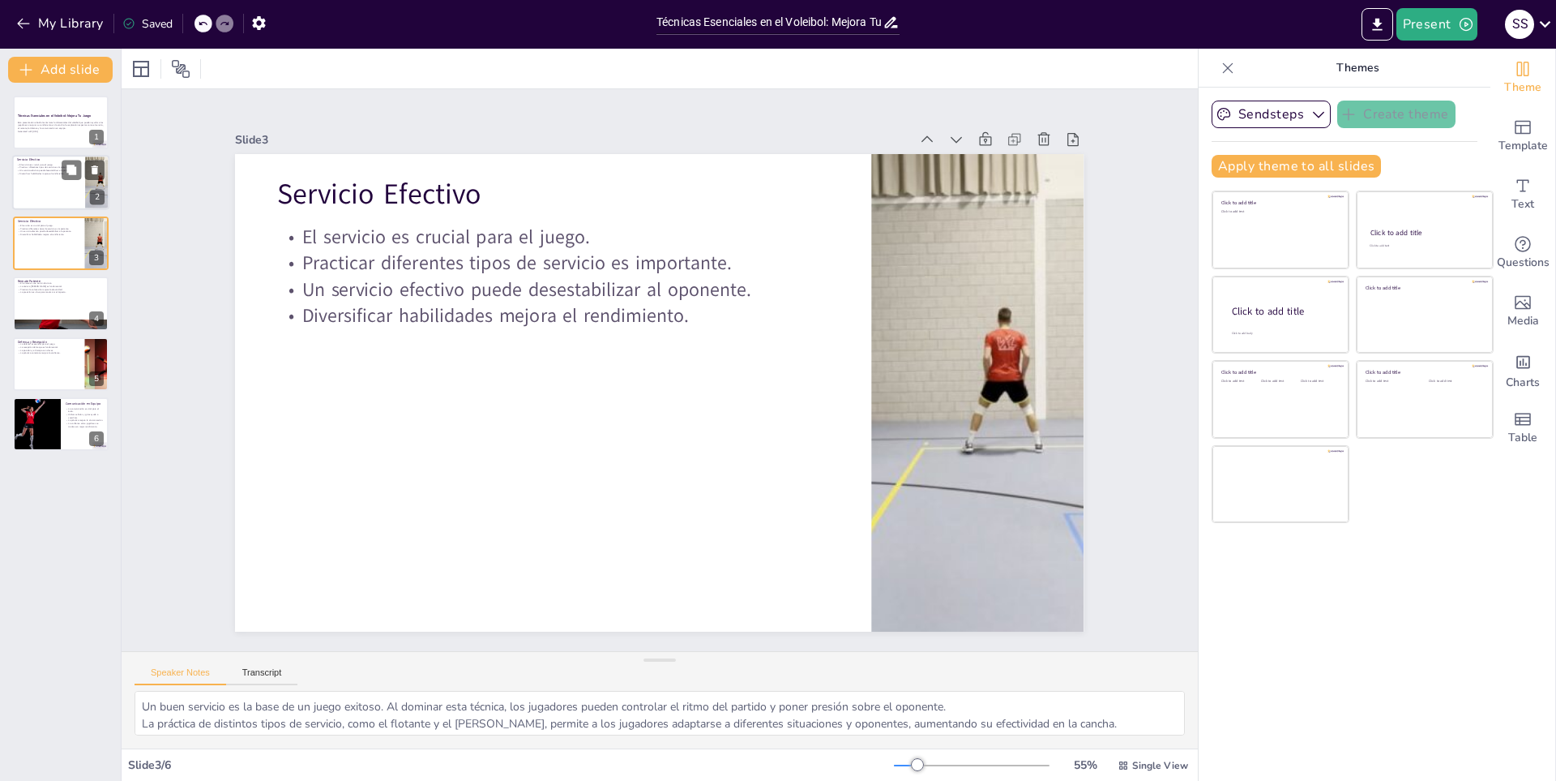
click at [63, 195] on div at bounding box center [60, 183] width 97 height 55
click at [74, 227] on icon at bounding box center [71, 230] width 10 height 10
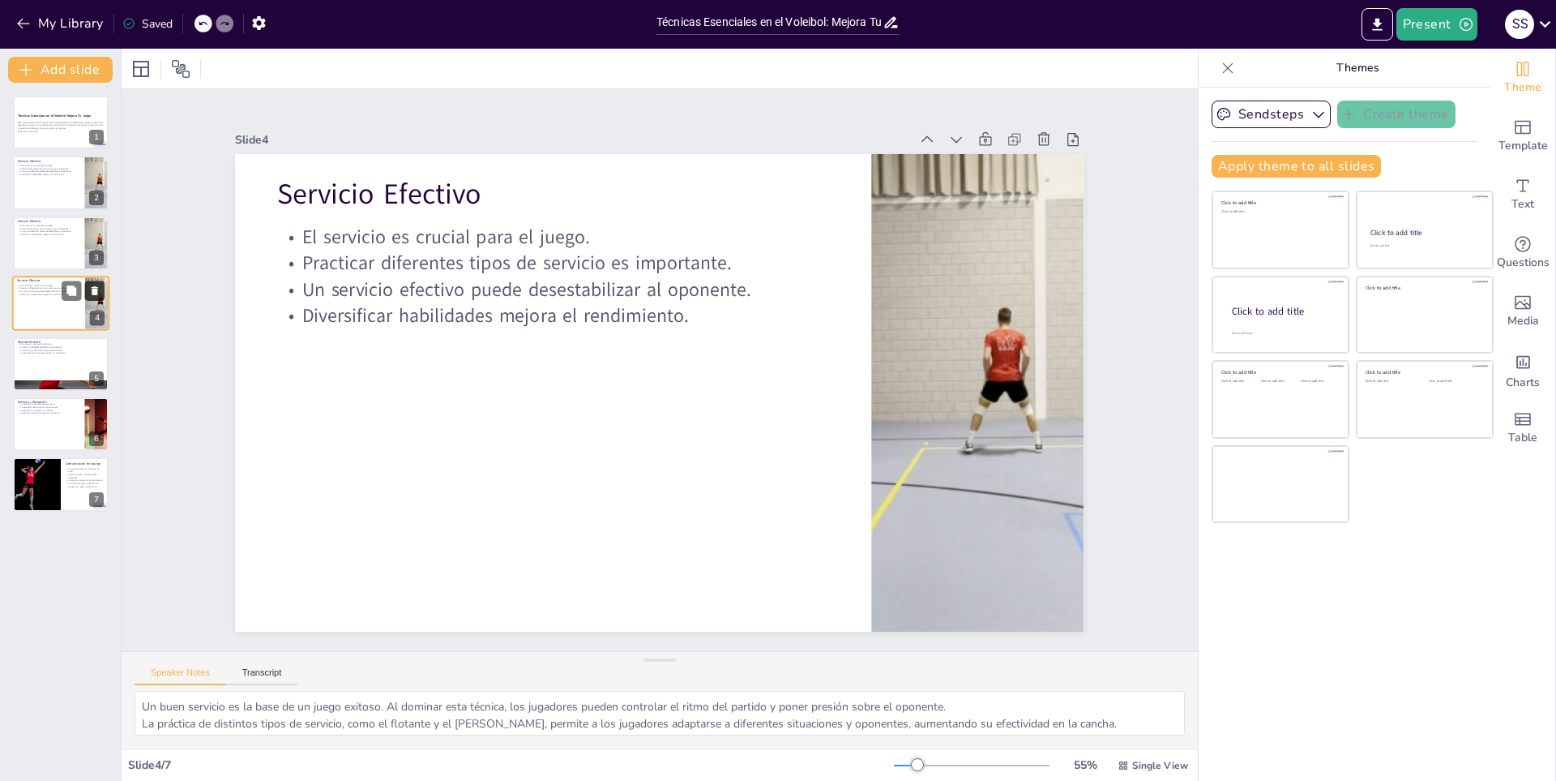
click at [86, 292] on button at bounding box center [94, 290] width 19 height 19
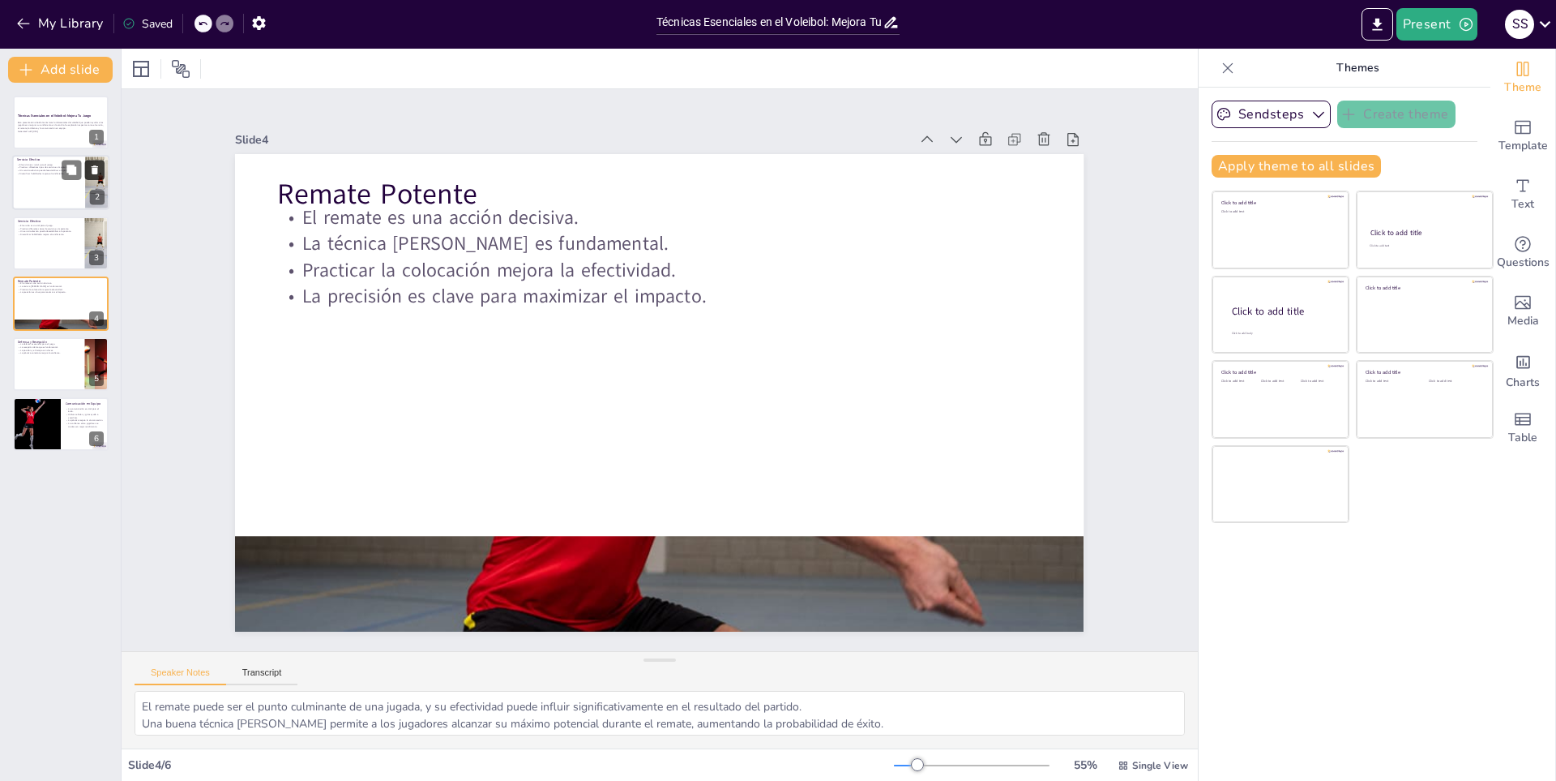
click at [101, 169] on button at bounding box center [94, 169] width 19 height 19
type textarea "La defensa no solo evita puntos en contra, sino que también permite a un equipo…"
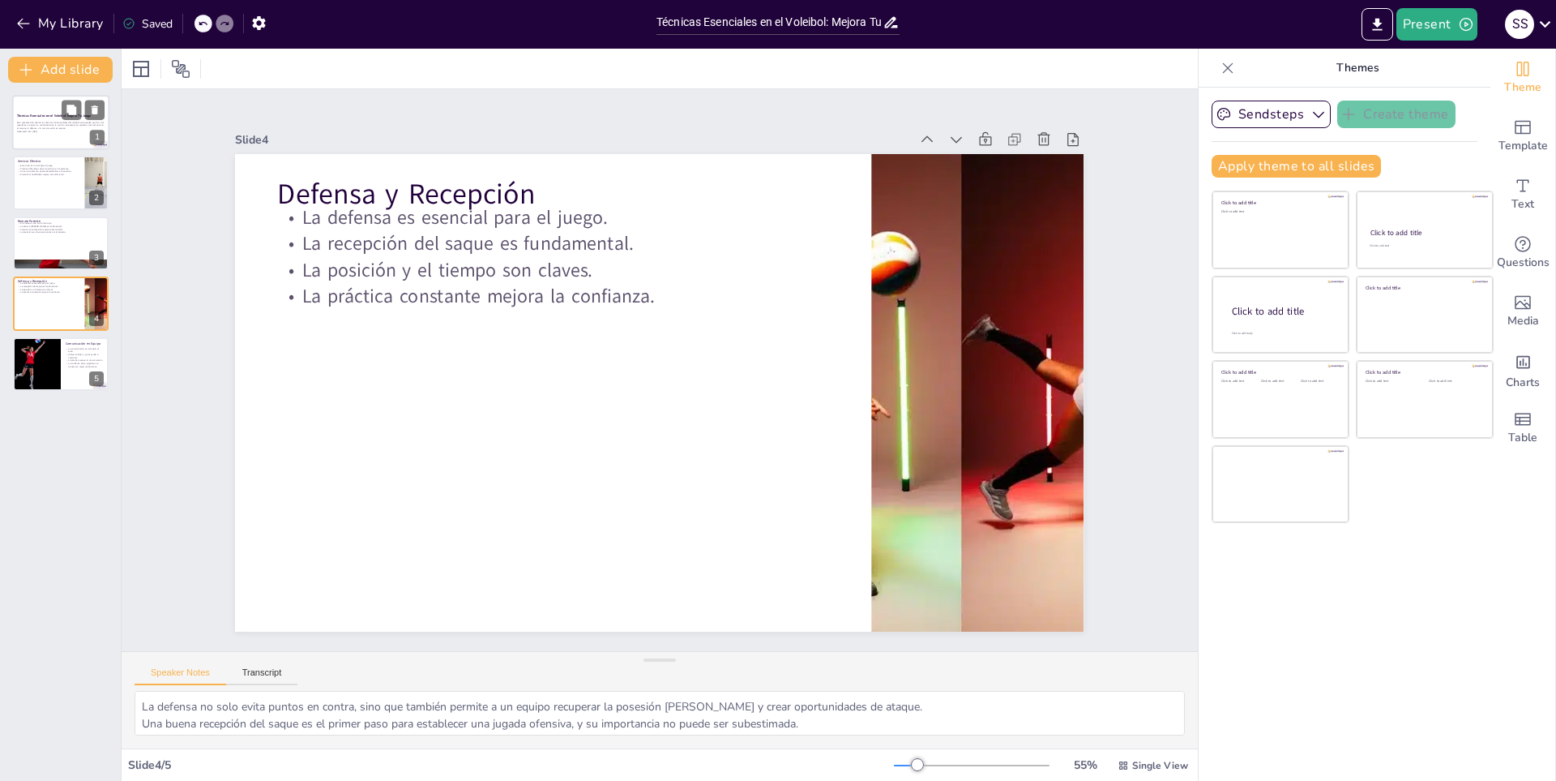
click at [24, 120] on div "Esta presentación aborda las técnicas fundamentales del voleibol que pueden ayu…" at bounding box center [61, 127] width 88 height 14
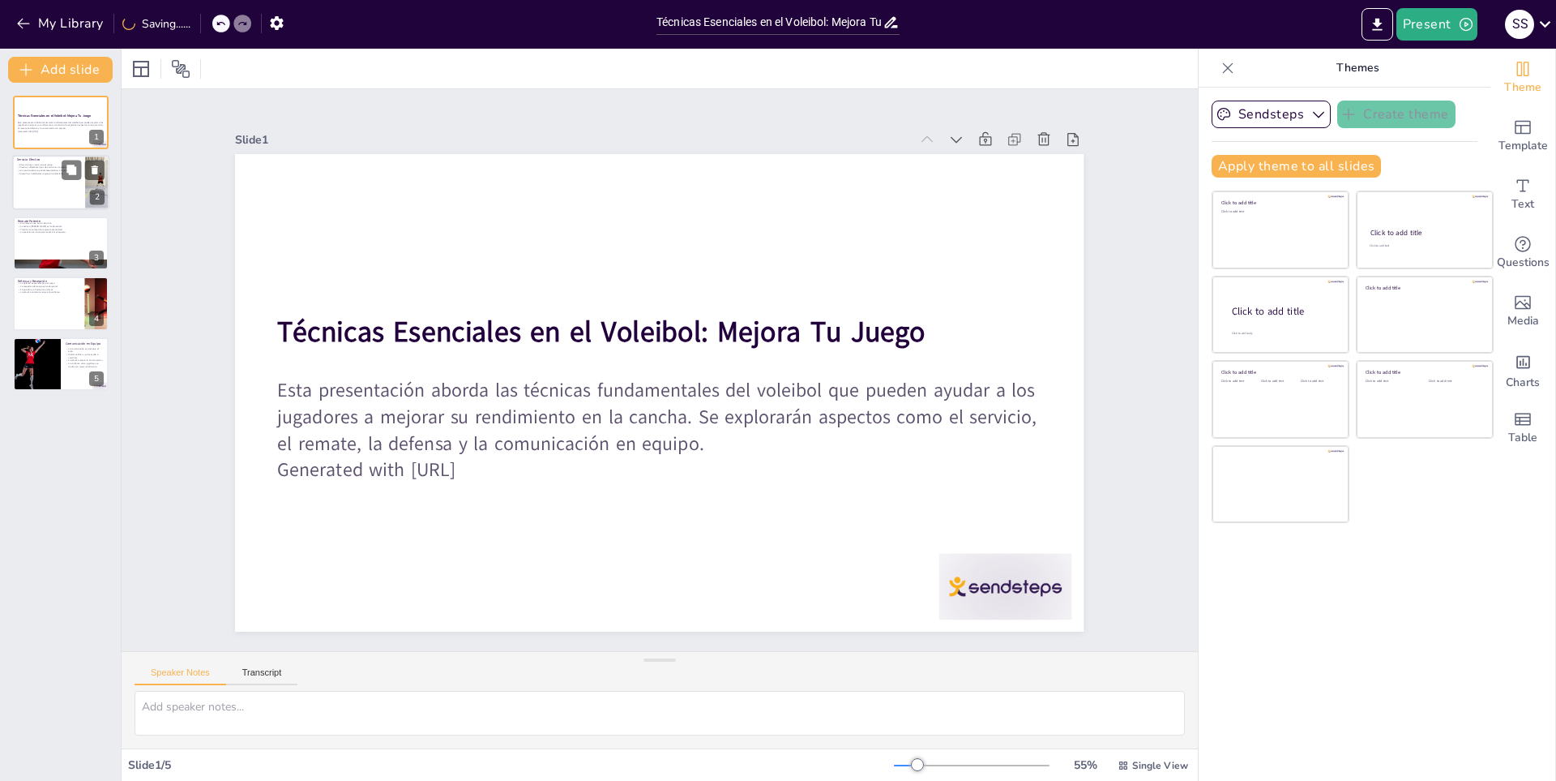
click at [24, 163] on div "El servicio es crucial para el juego. Practicar diferentes tipos de servicio es…" at bounding box center [48, 170] width 63 height 14
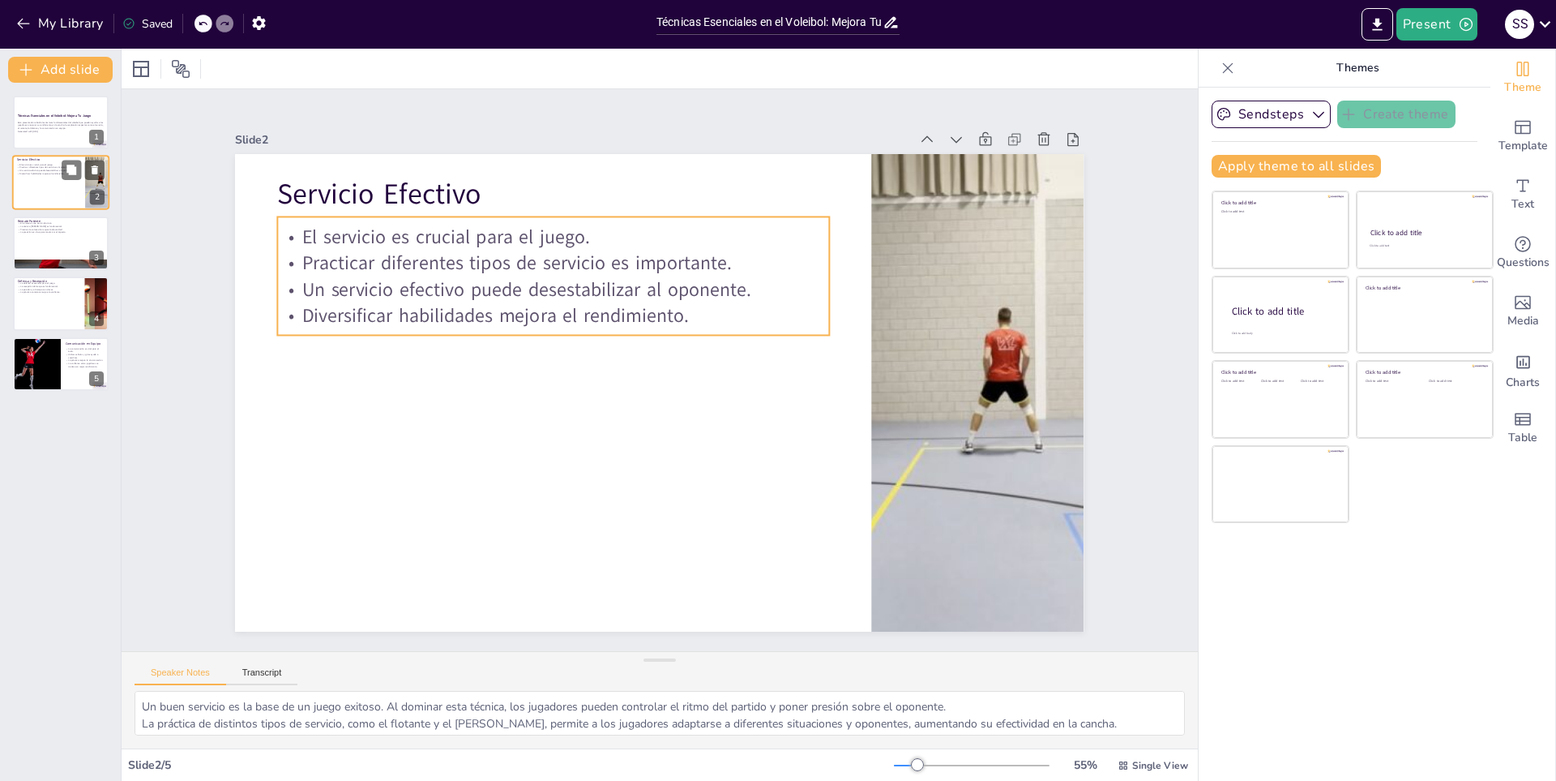
click at [49, 175] on div "El servicio es crucial para el juego. Practicar diferentes tipos de servicio es…" at bounding box center [48, 170] width 63 height 14
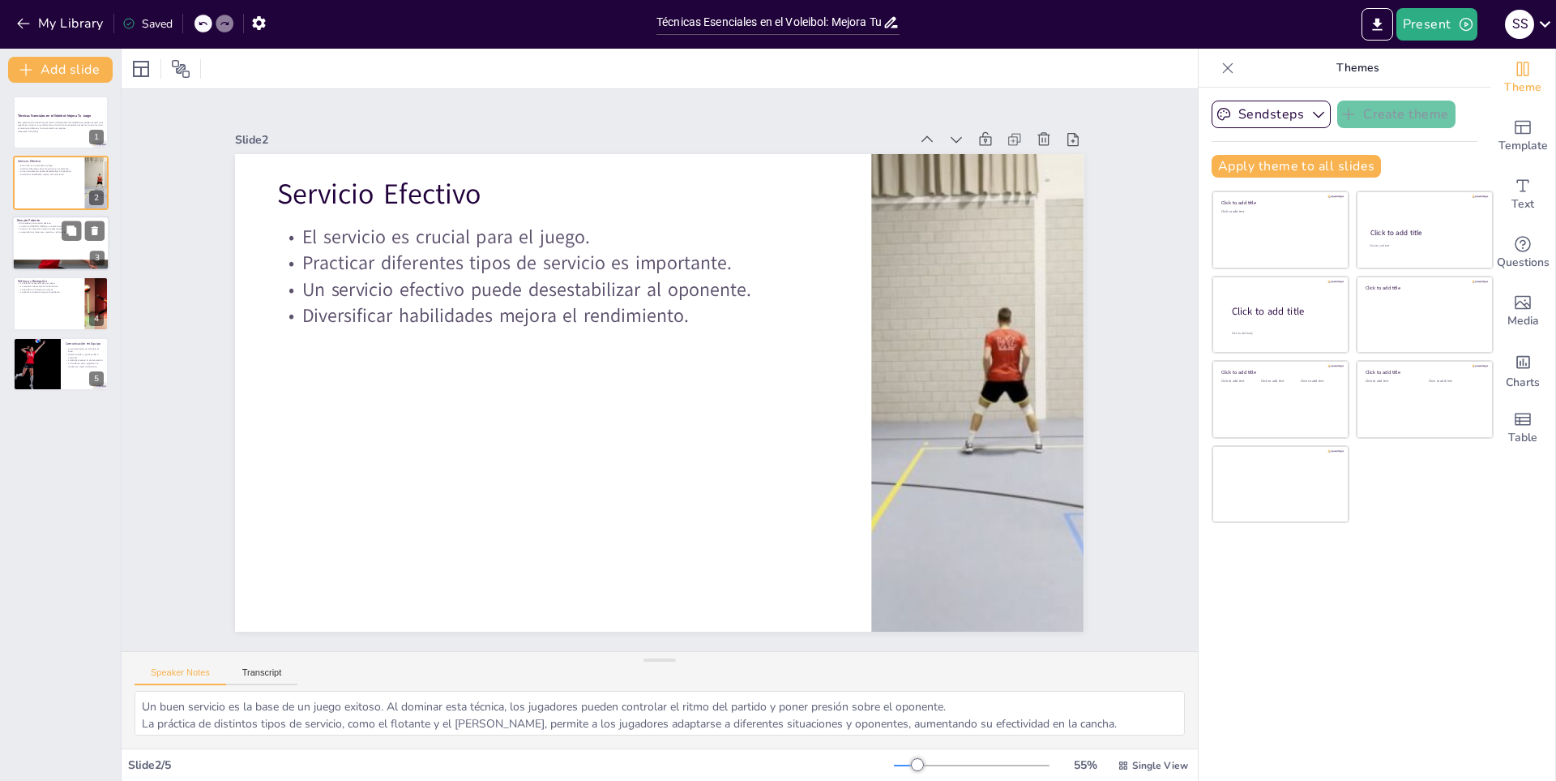
click at [35, 242] on div at bounding box center [60, 243] width 97 height 55
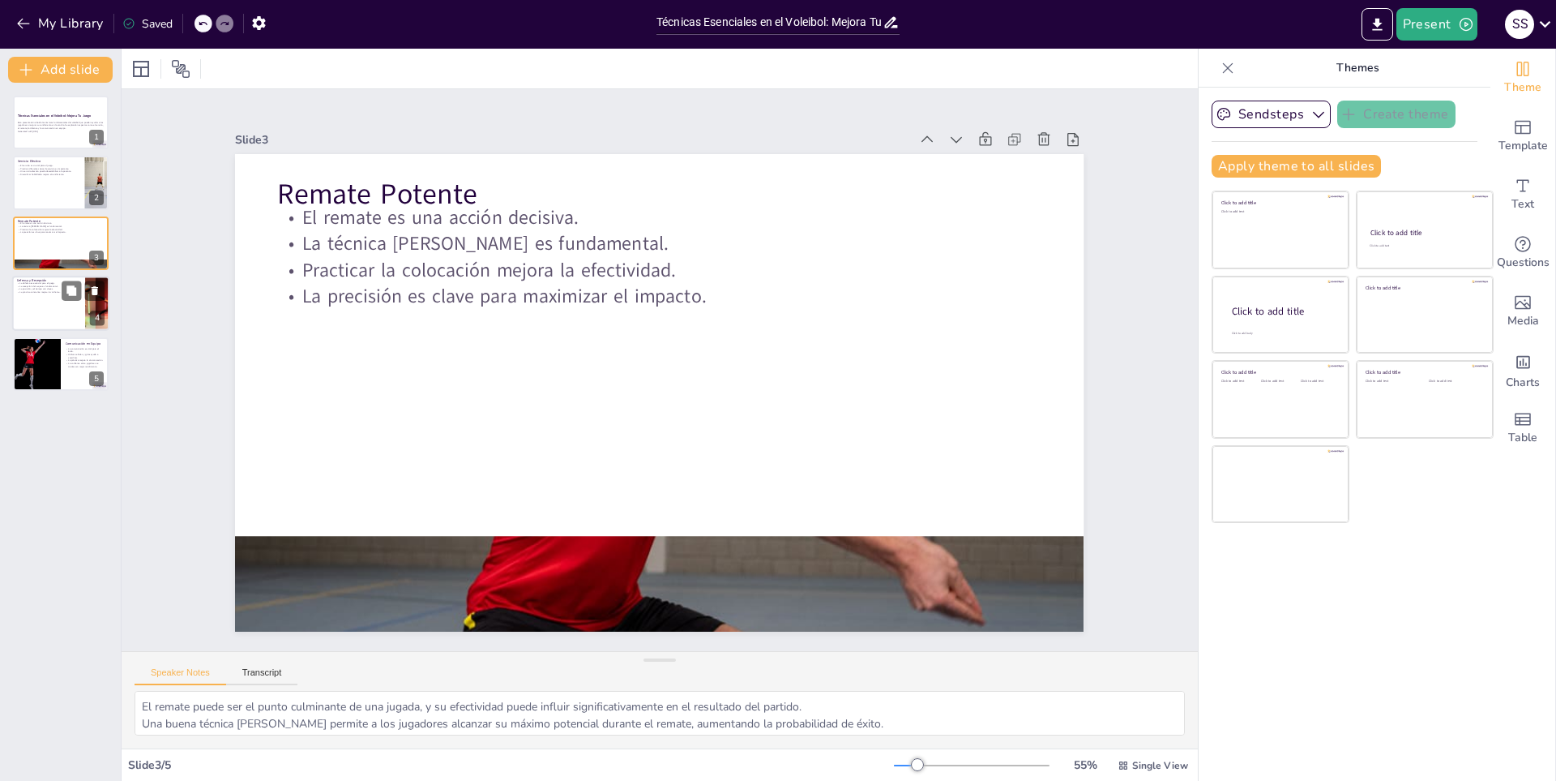
click at [47, 285] on p "La recepción del saque es fundamental." at bounding box center [48, 286] width 63 height 3
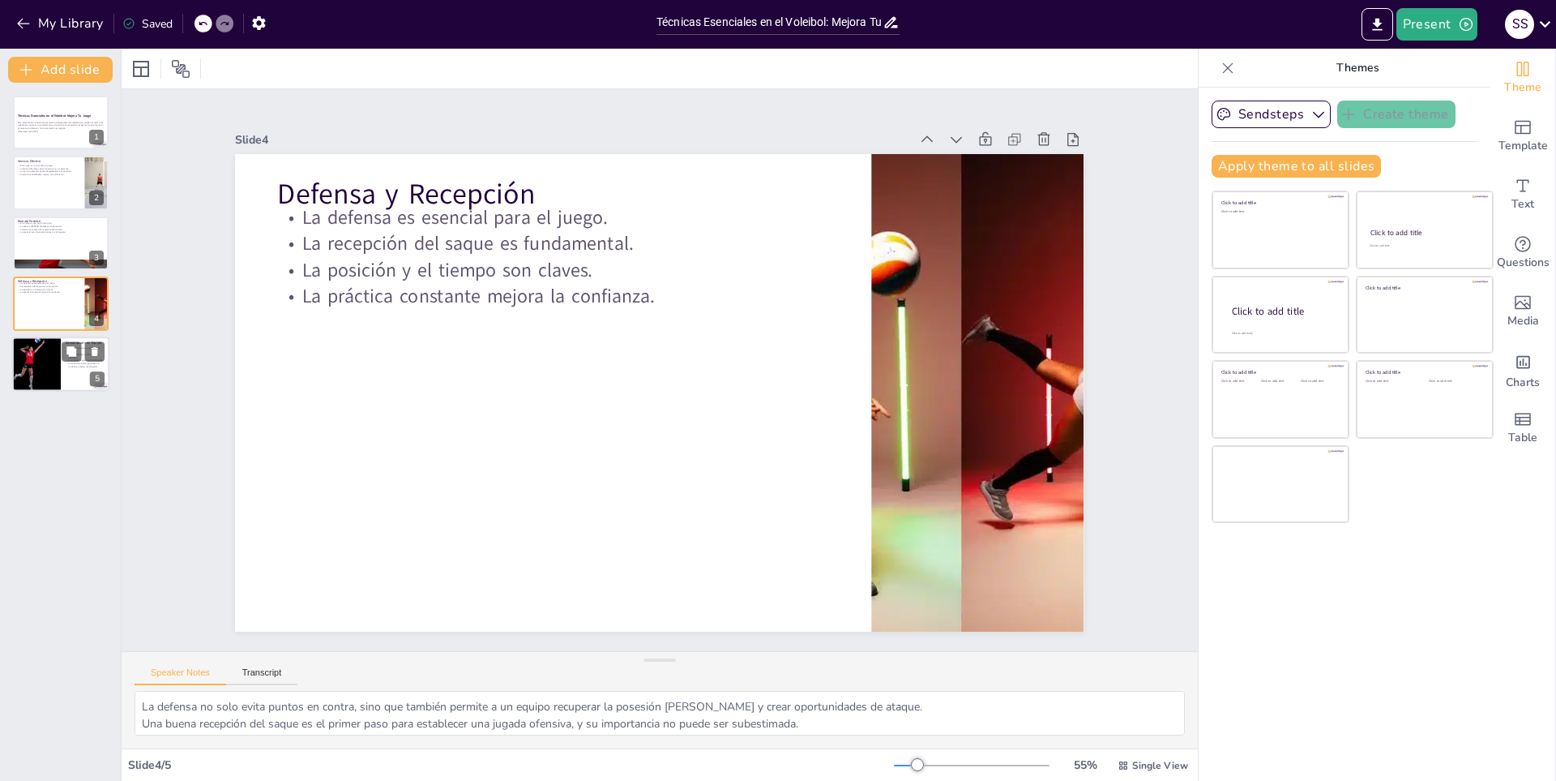
click at [49, 380] on div at bounding box center [36, 363] width 83 height 55
type textarea "Sin una buena comunicación, incluso los equipos más talentosos pueden tener dif…"
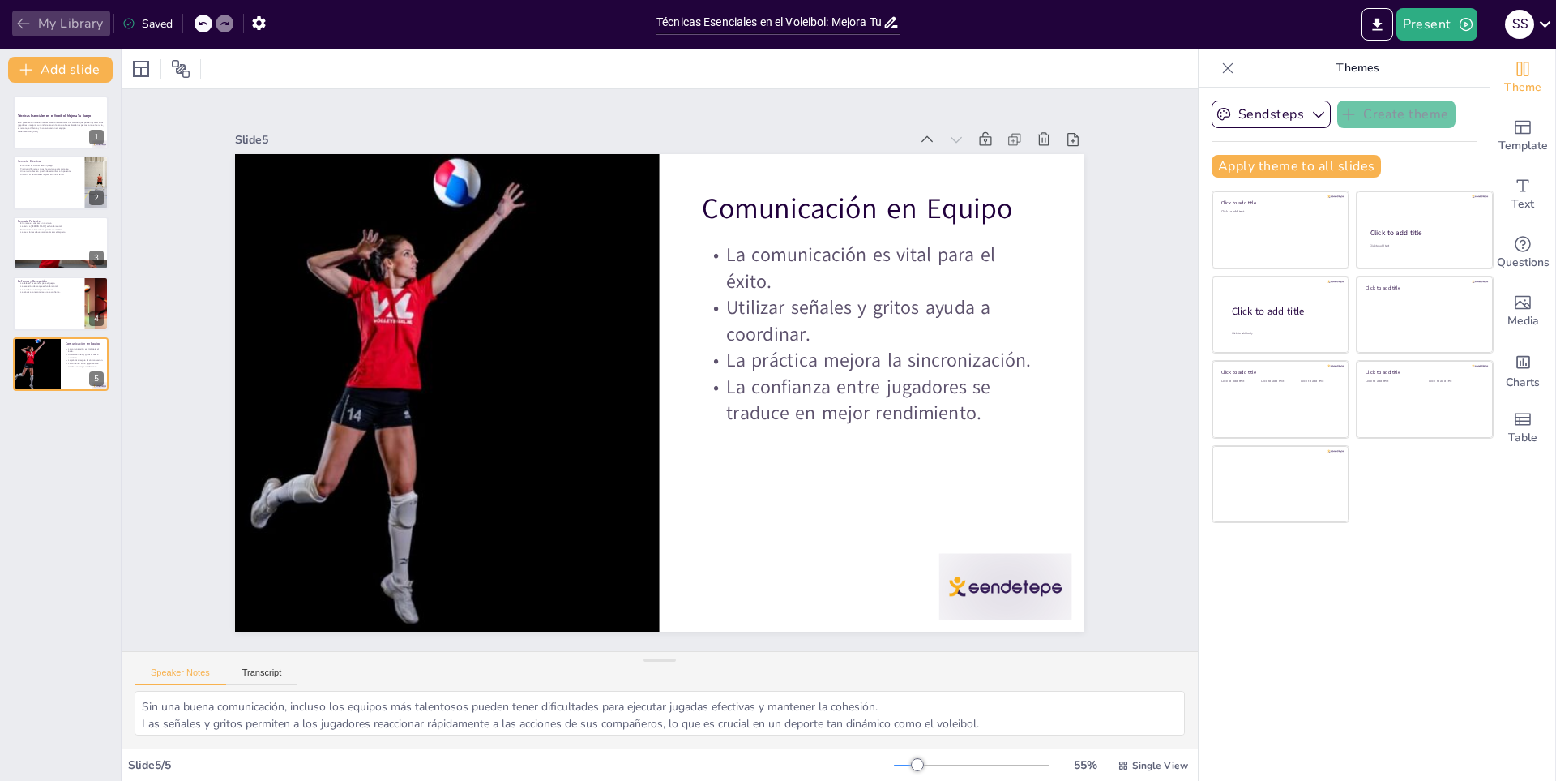
click at [19, 16] on icon "button" at bounding box center [23, 23] width 16 height 16
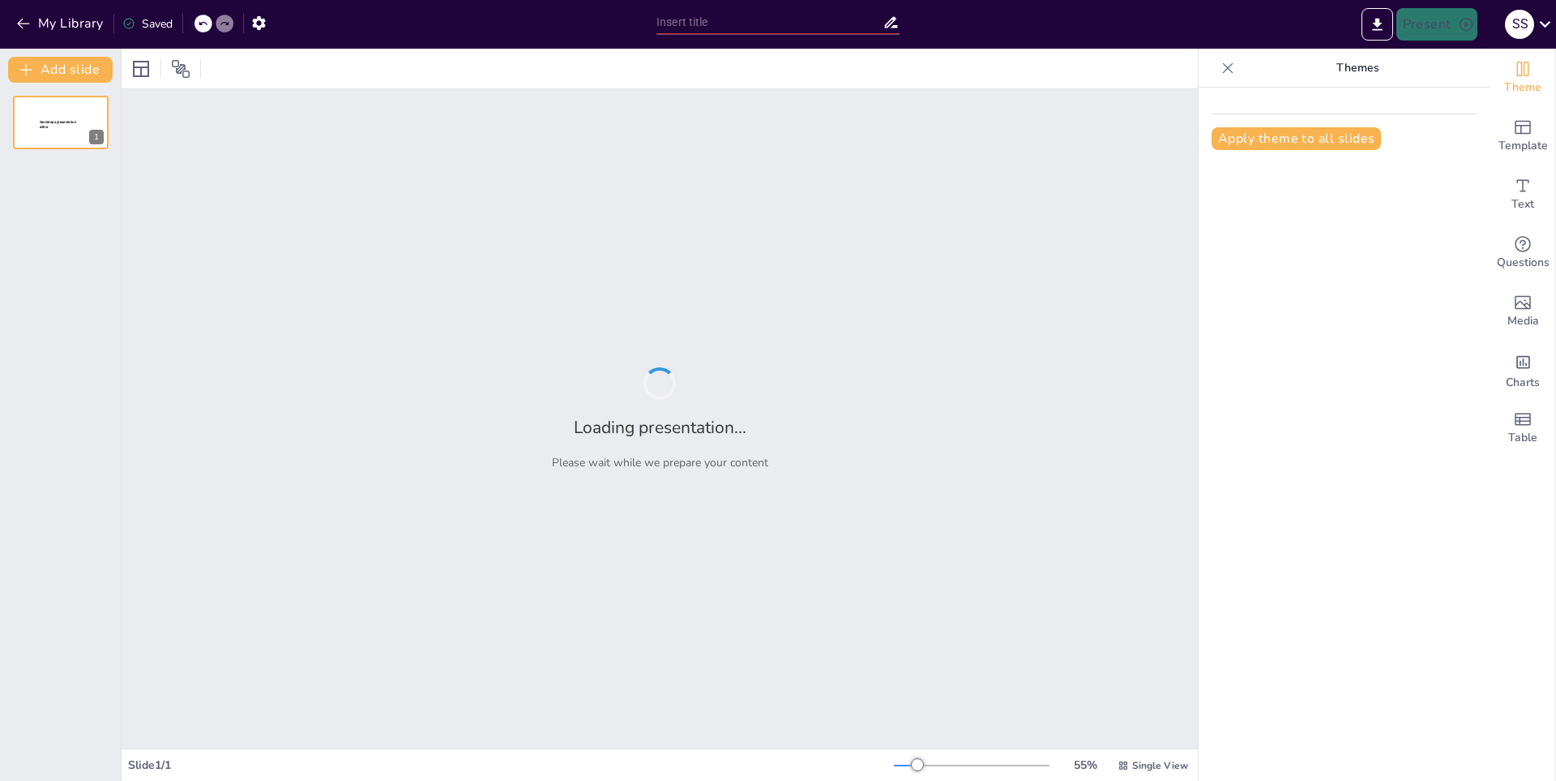
type input "Colombia a Través de los Siglos: Un Recorrido por su Historia"
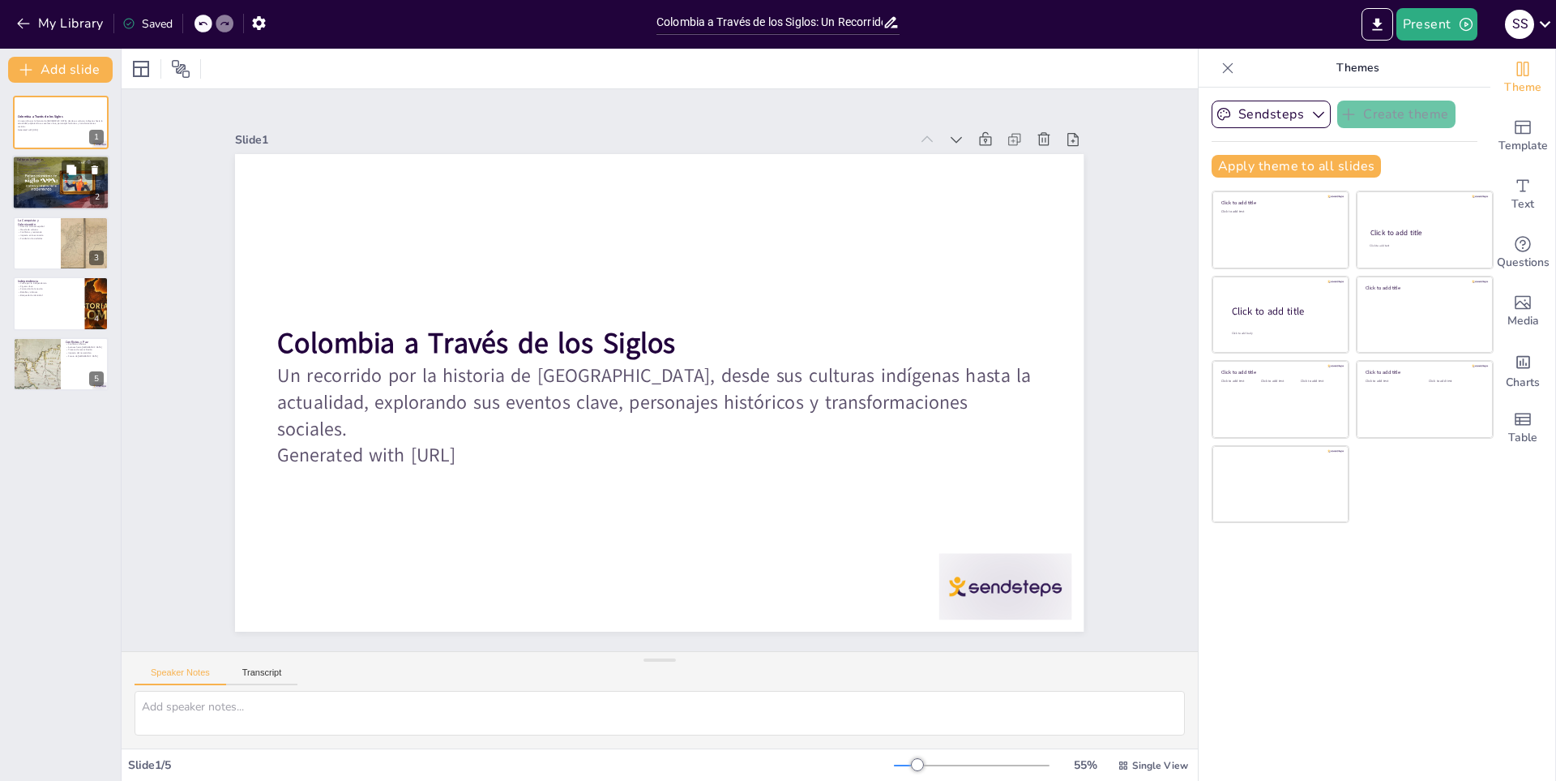
click at [62, 194] on div at bounding box center [60, 183] width 97 height 55
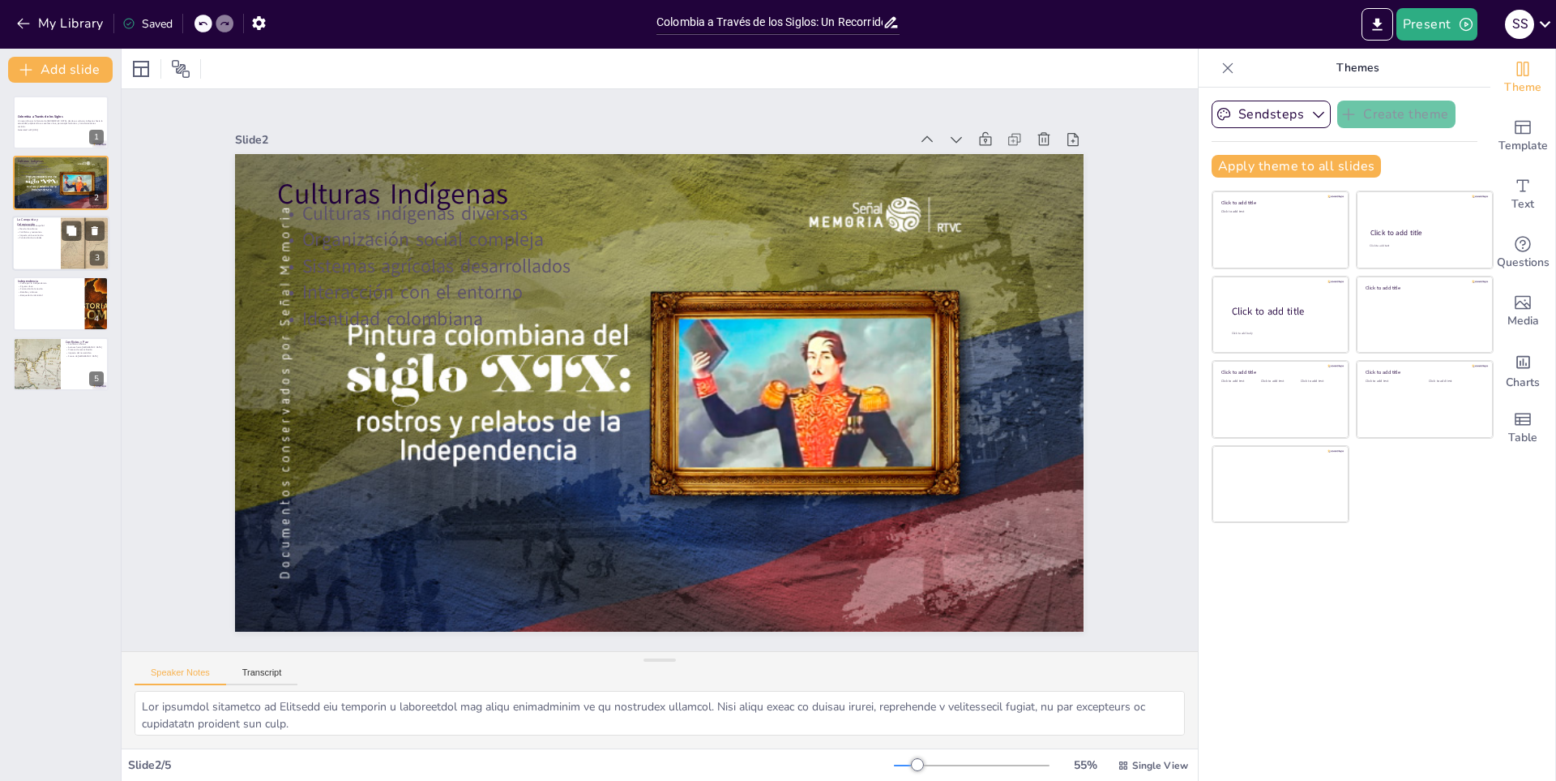
click at [41, 221] on p "La Conquista y Colonización" at bounding box center [36, 221] width 39 height 9
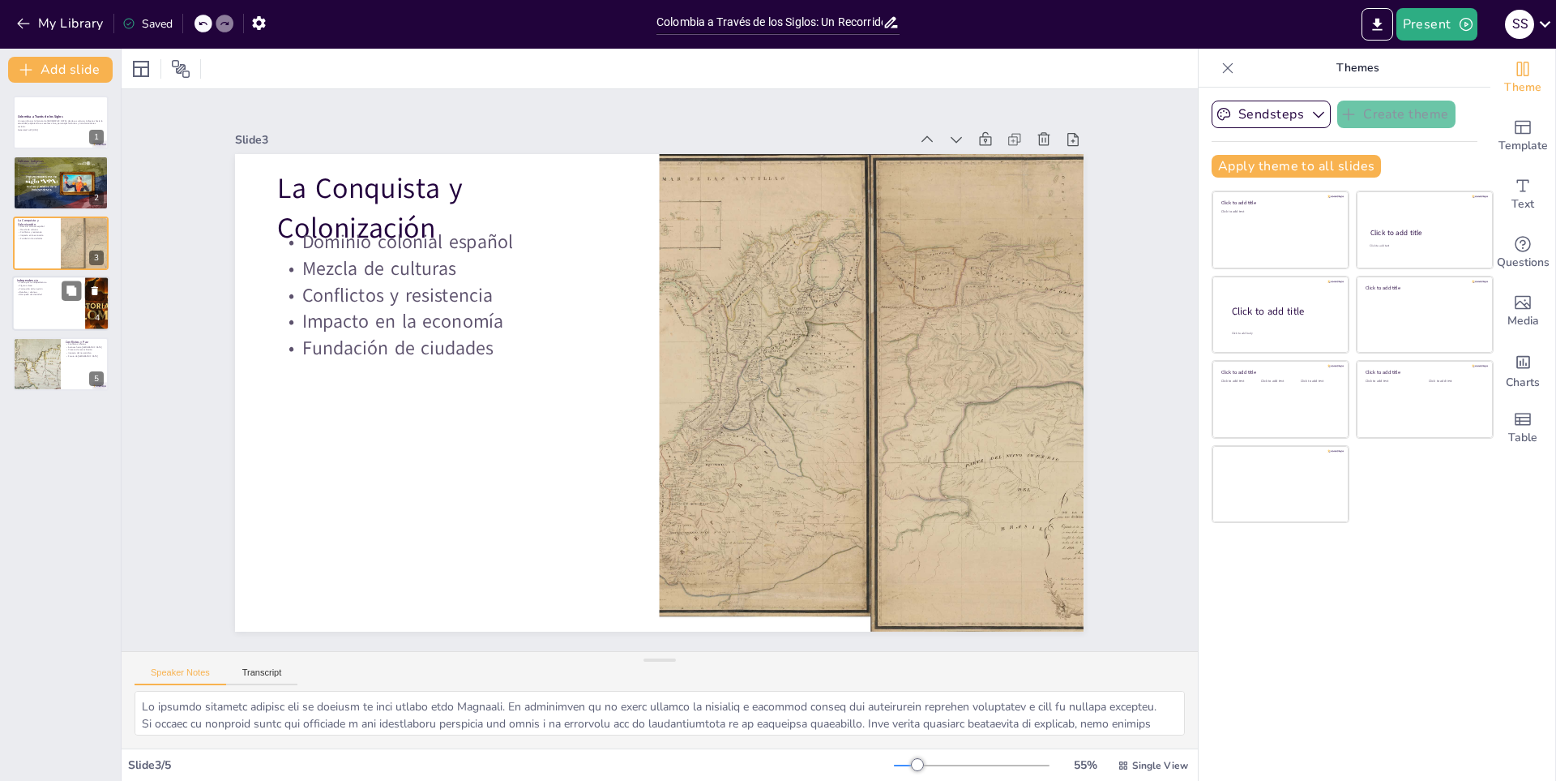
click at [42, 302] on div at bounding box center [60, 303] width 97 height 55
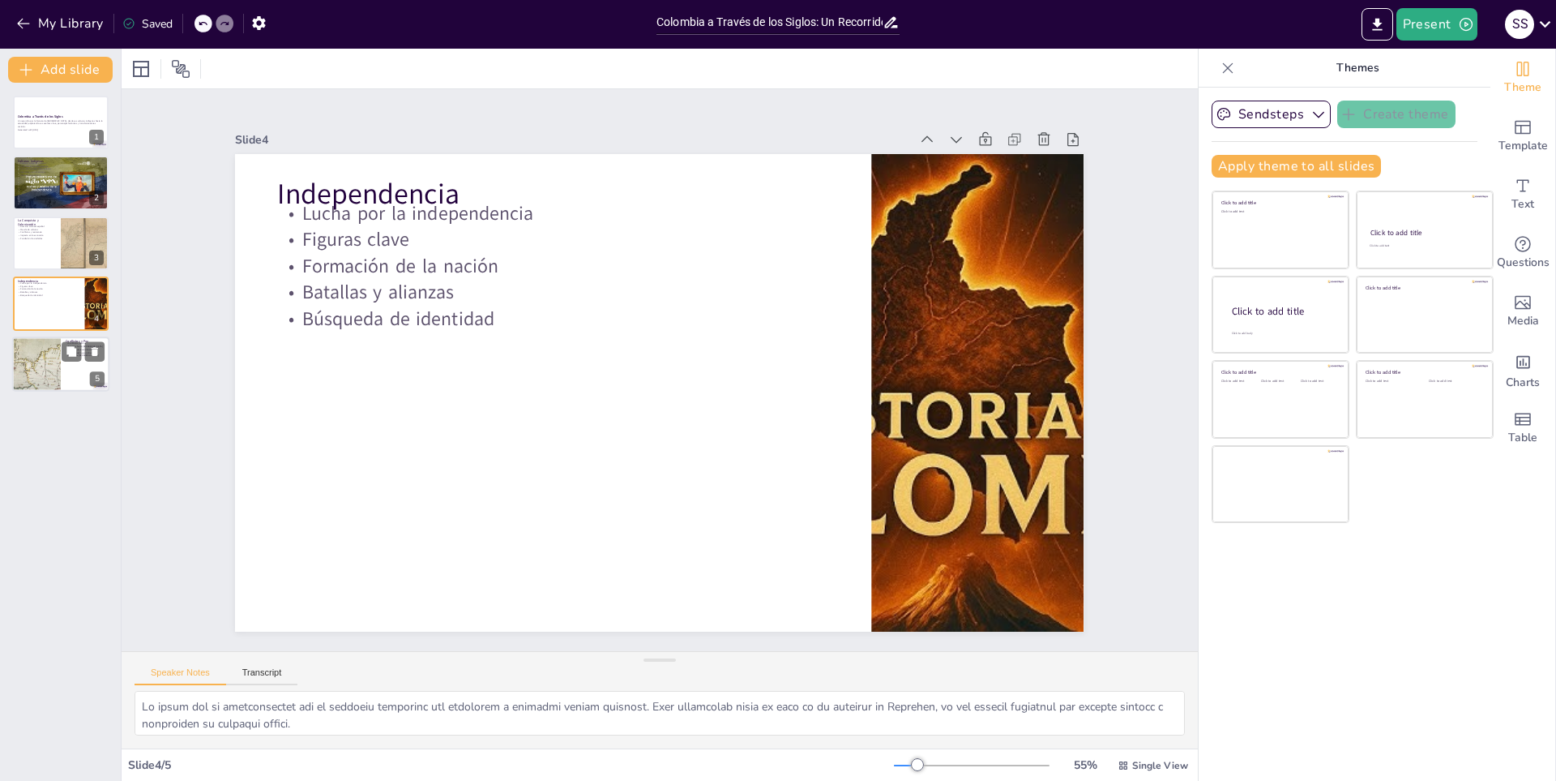
click at [49, 371] on div at bounding box center [36, 363] width 72 height 55
type textarea "Los conflictos internos en Colombia han sido complejos y han afectado a diversa…"
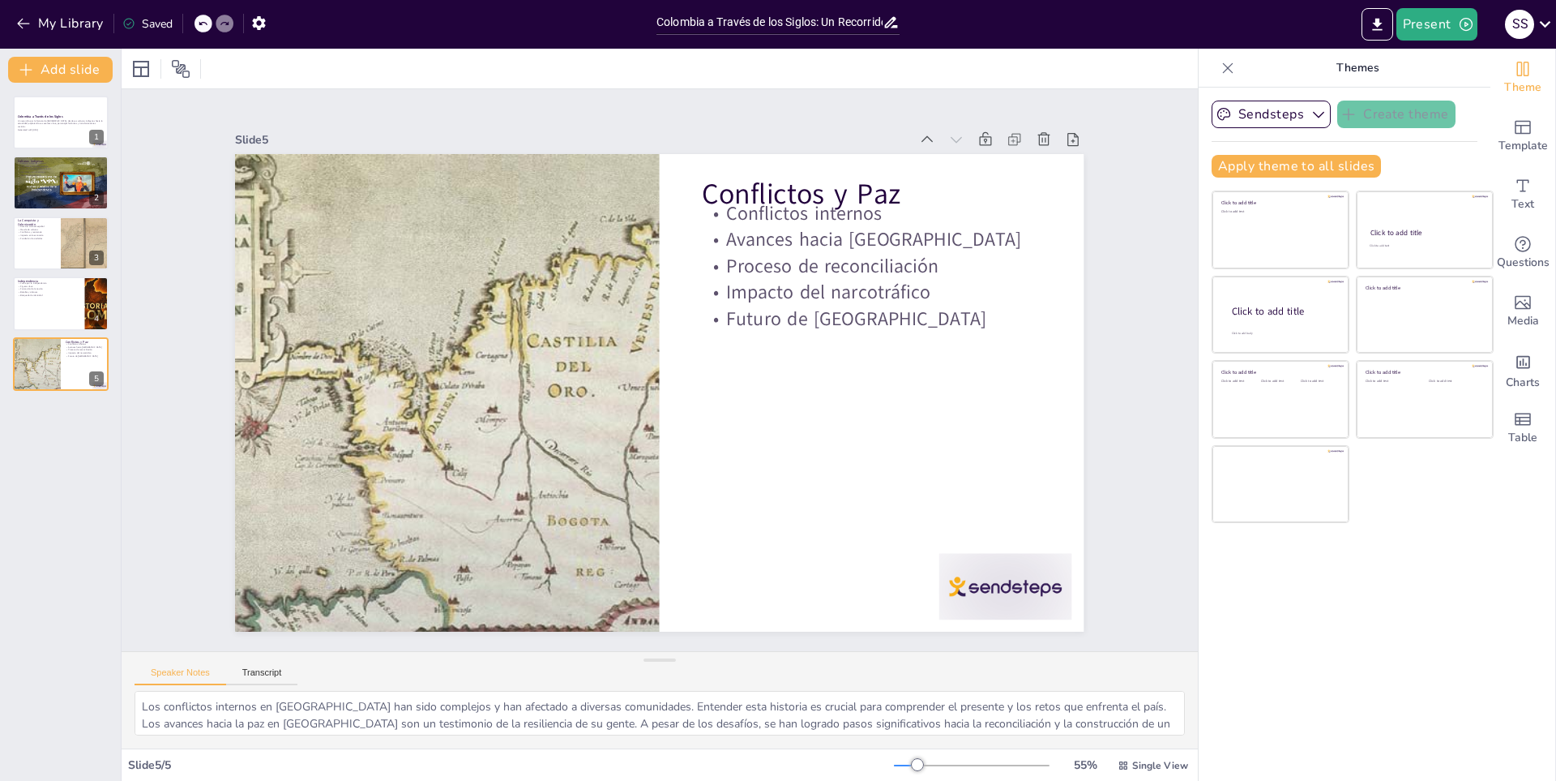
click at [73, 9] on div "My Library Saved" at bounding box center [137, 22] width 274 height 29
click at [80, 24] on button "My Library" at bounding box center [61, 24] width 98 height 26
